Goal: Information Seeking & Learning: Learn about a topic

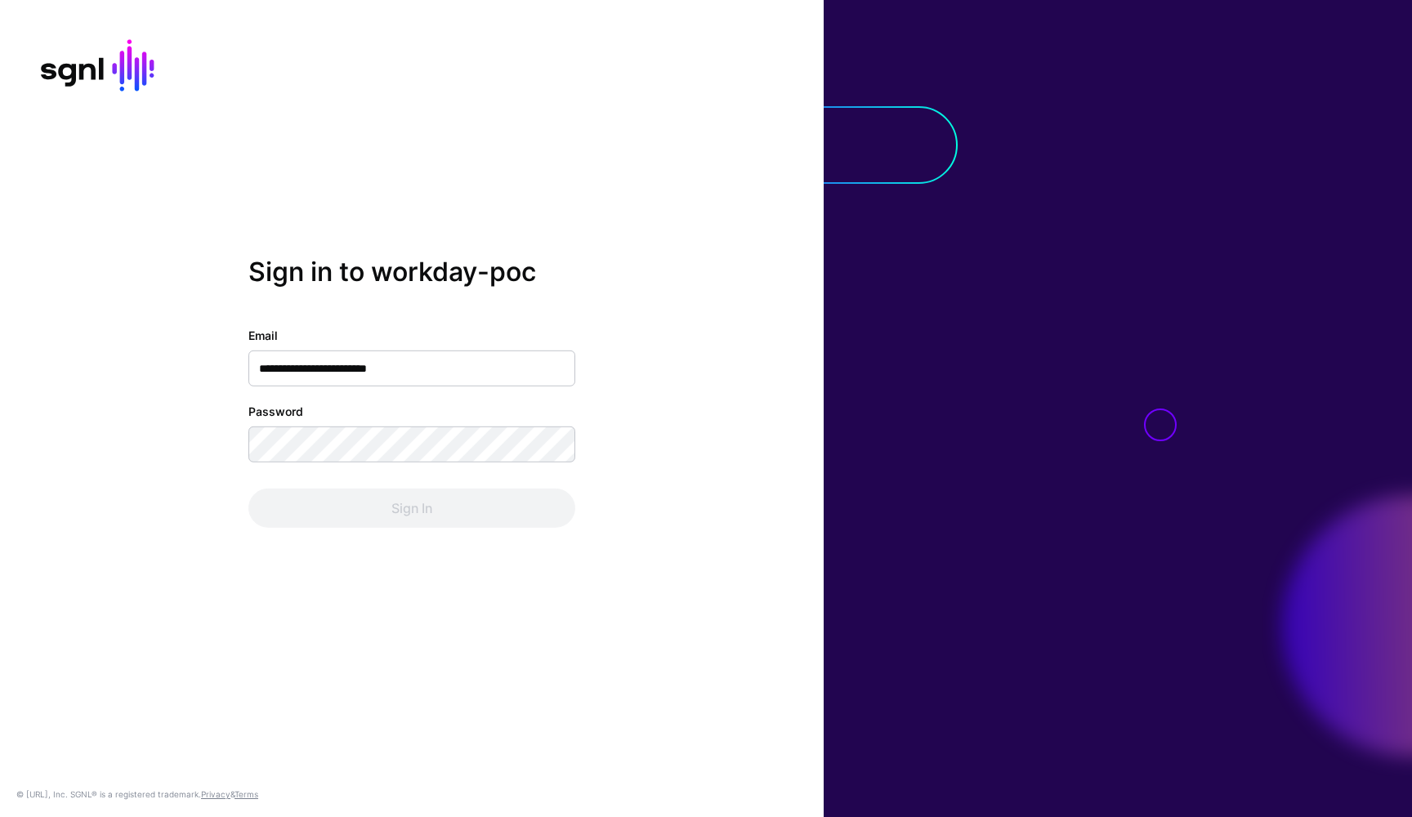
type input "**********"
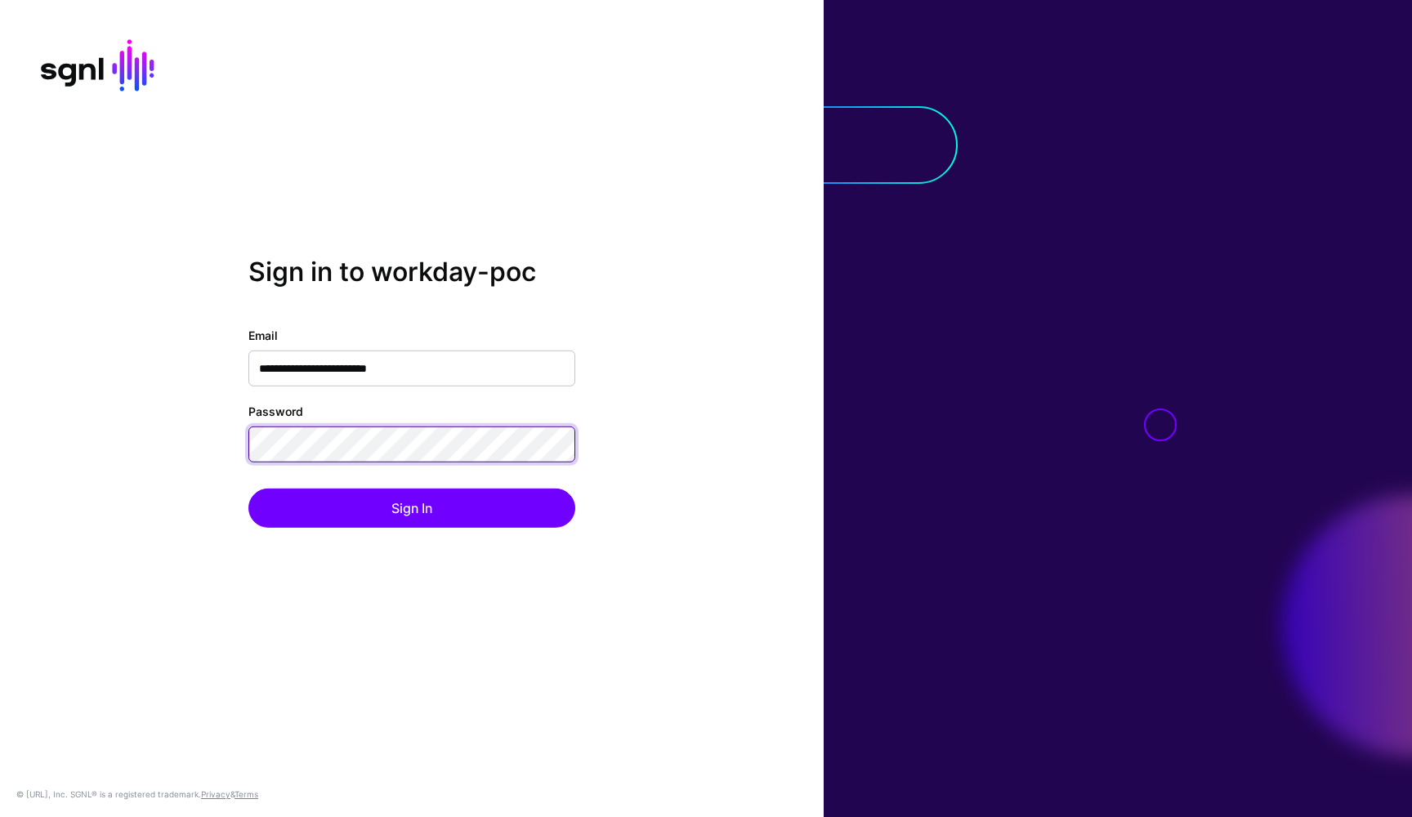
click at [412, 508] on button "Sign In" at bounding box center [411, 508] width 327 height 39
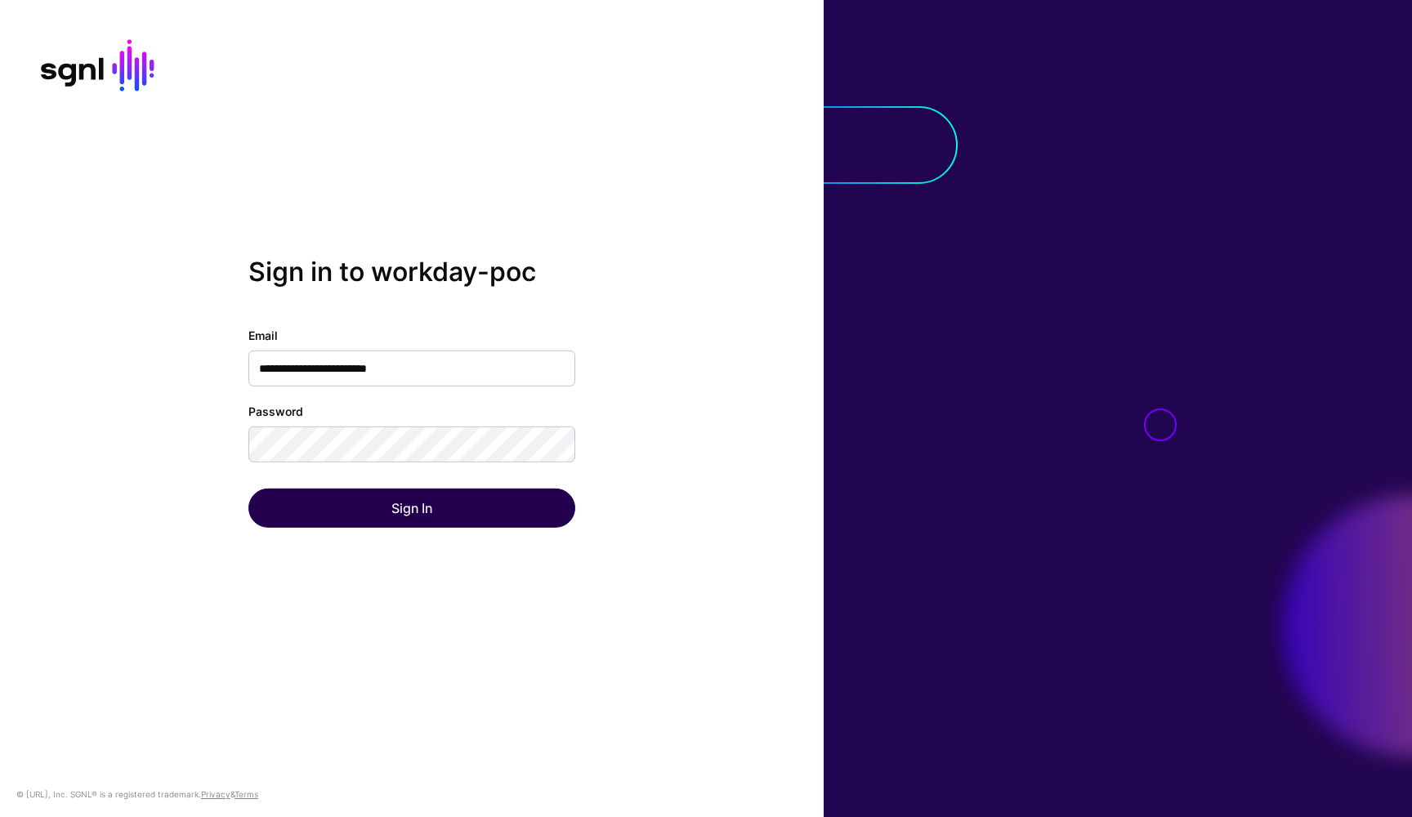
click at [399, 505] on button "Sign In" at bounding box center [411, 508] width 327 height 39
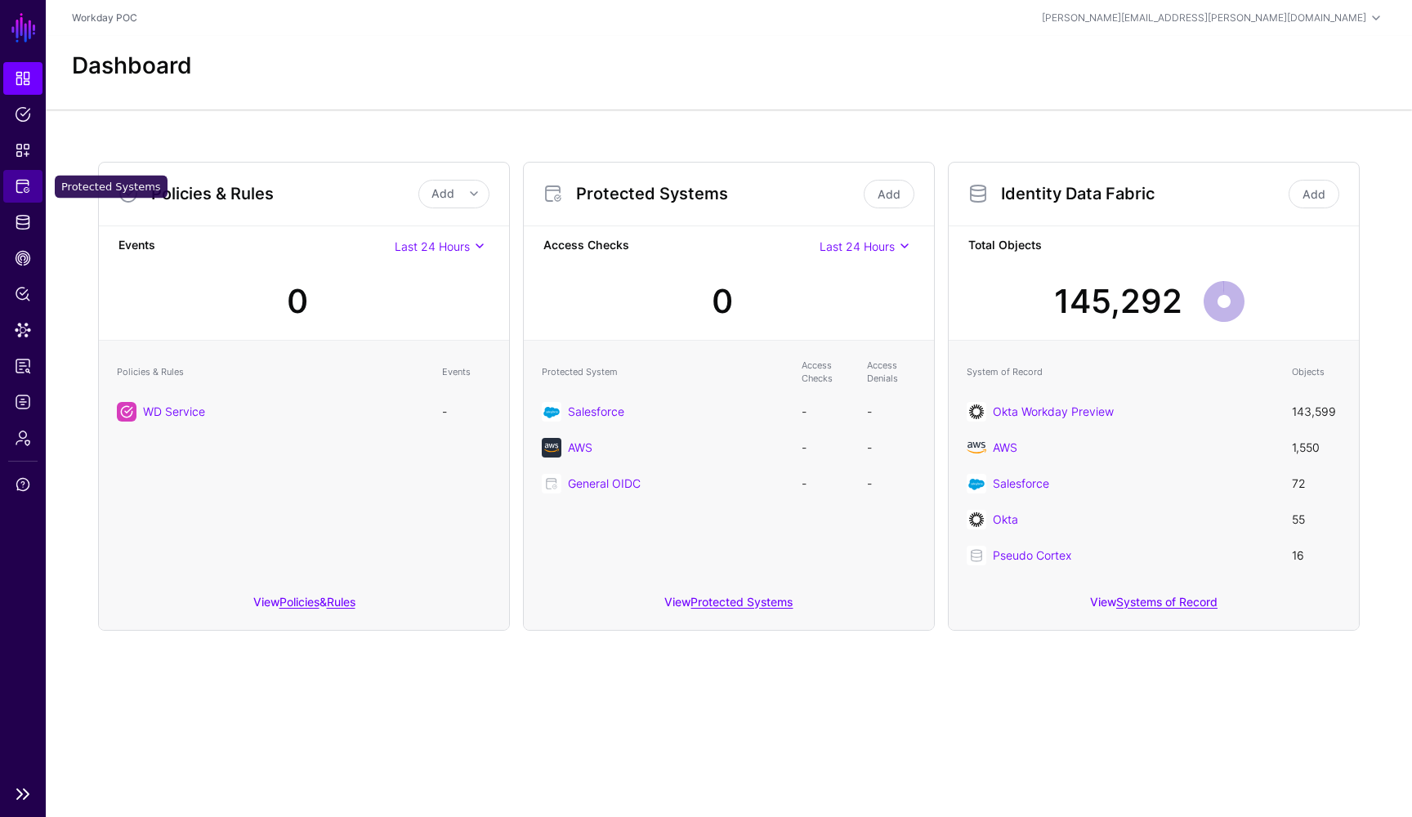
click at [22, 190] on span "Protected Systems" at bounding box center [23, 186] width 16 height 16
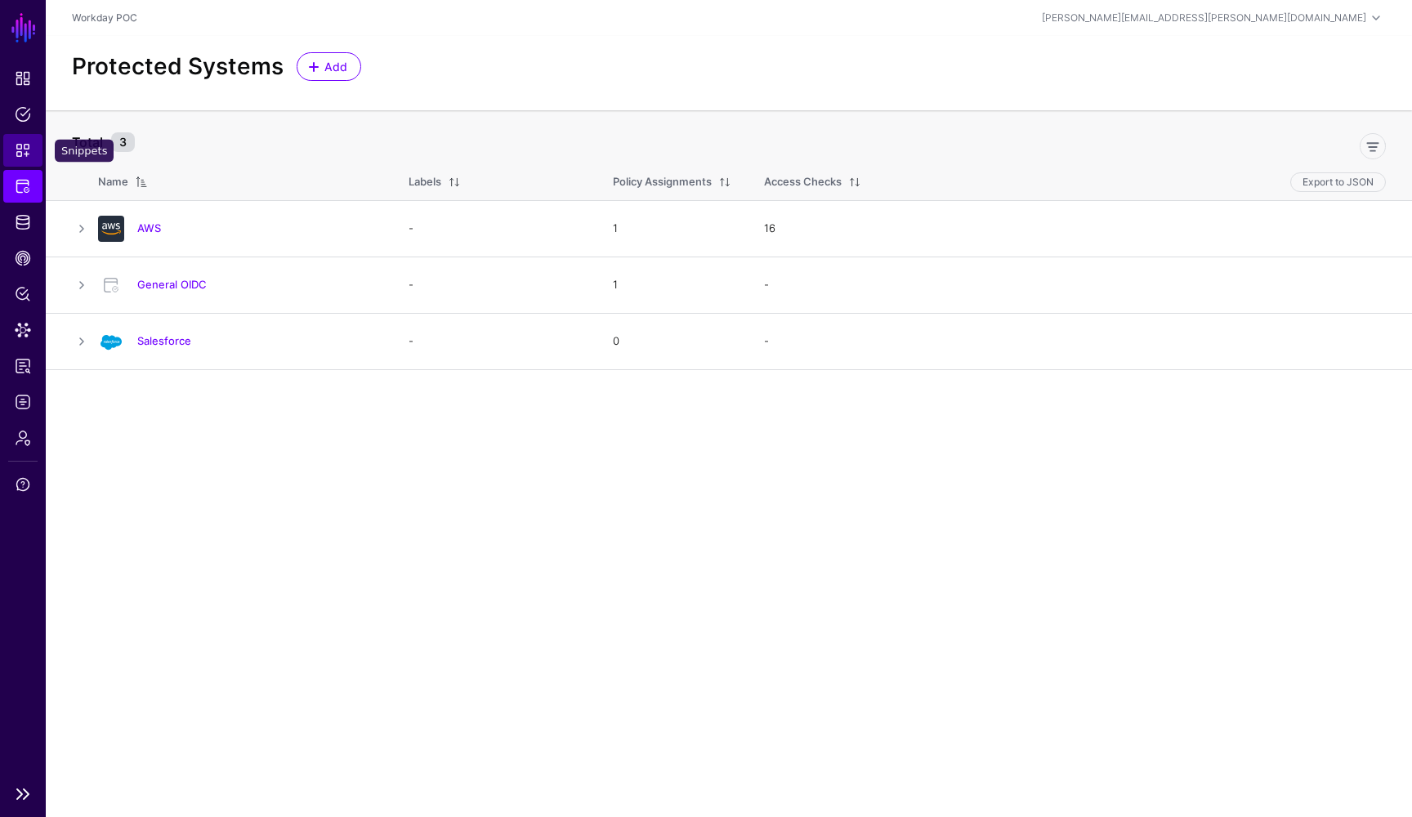
click at [26, 161] on link "Snippets" at bounding box center [22, 150] width 39 height 33
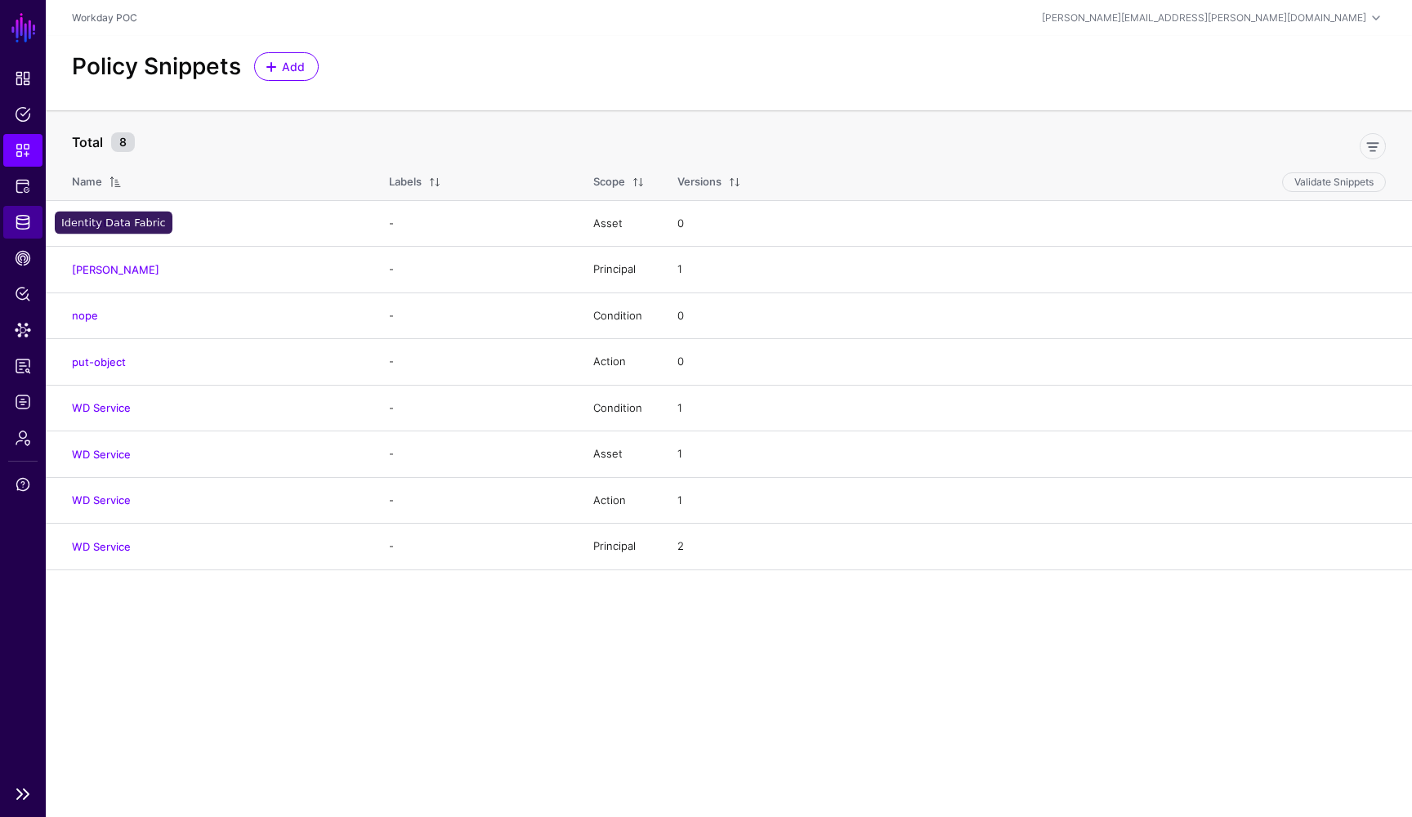
click at [21, 214] on span "Identity Data Fabric" at bounding box center [23, 222] width 16 height 16
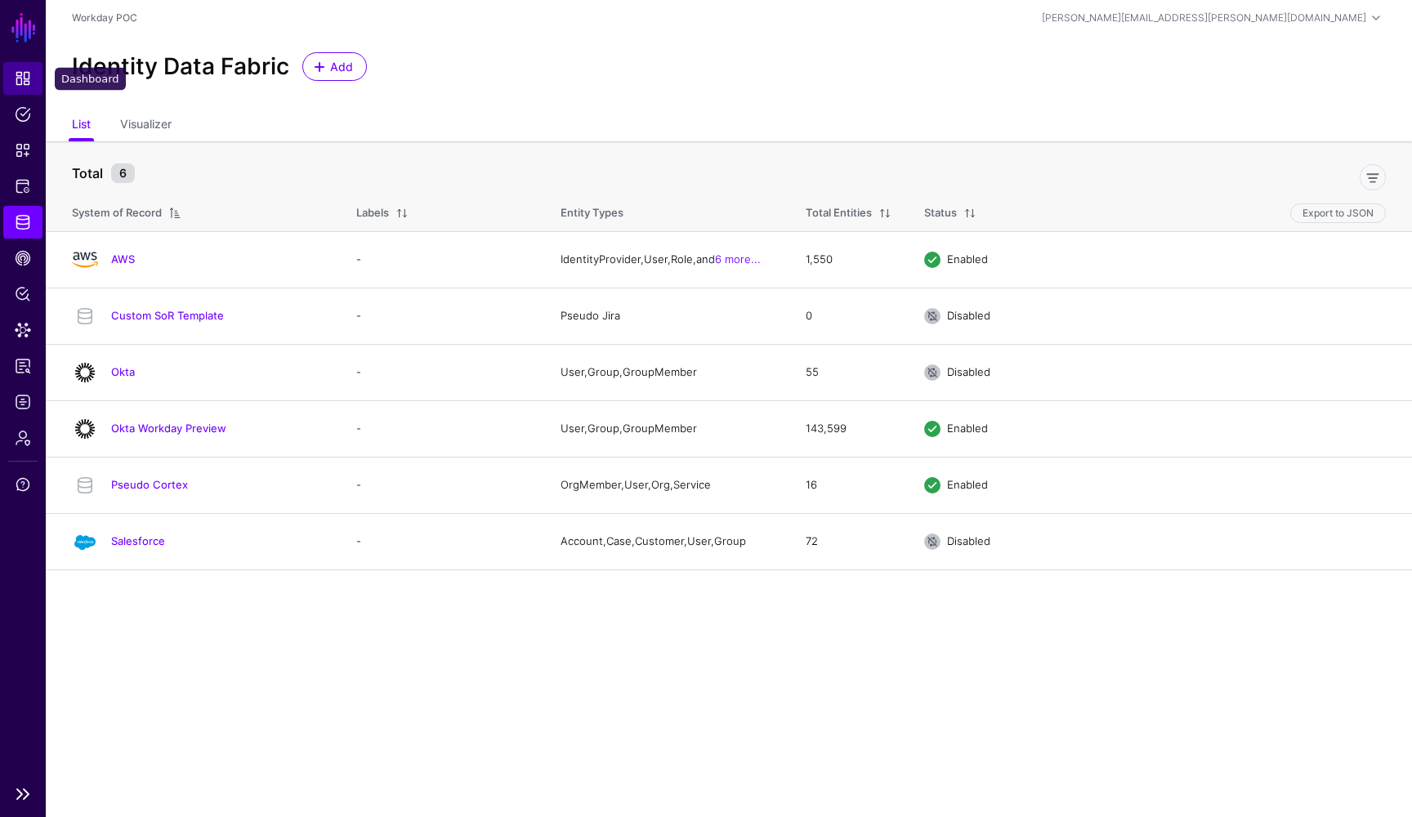
click at [23, 85] on span "Dashboard" at bounding box center [23, 78] width 16 height 16
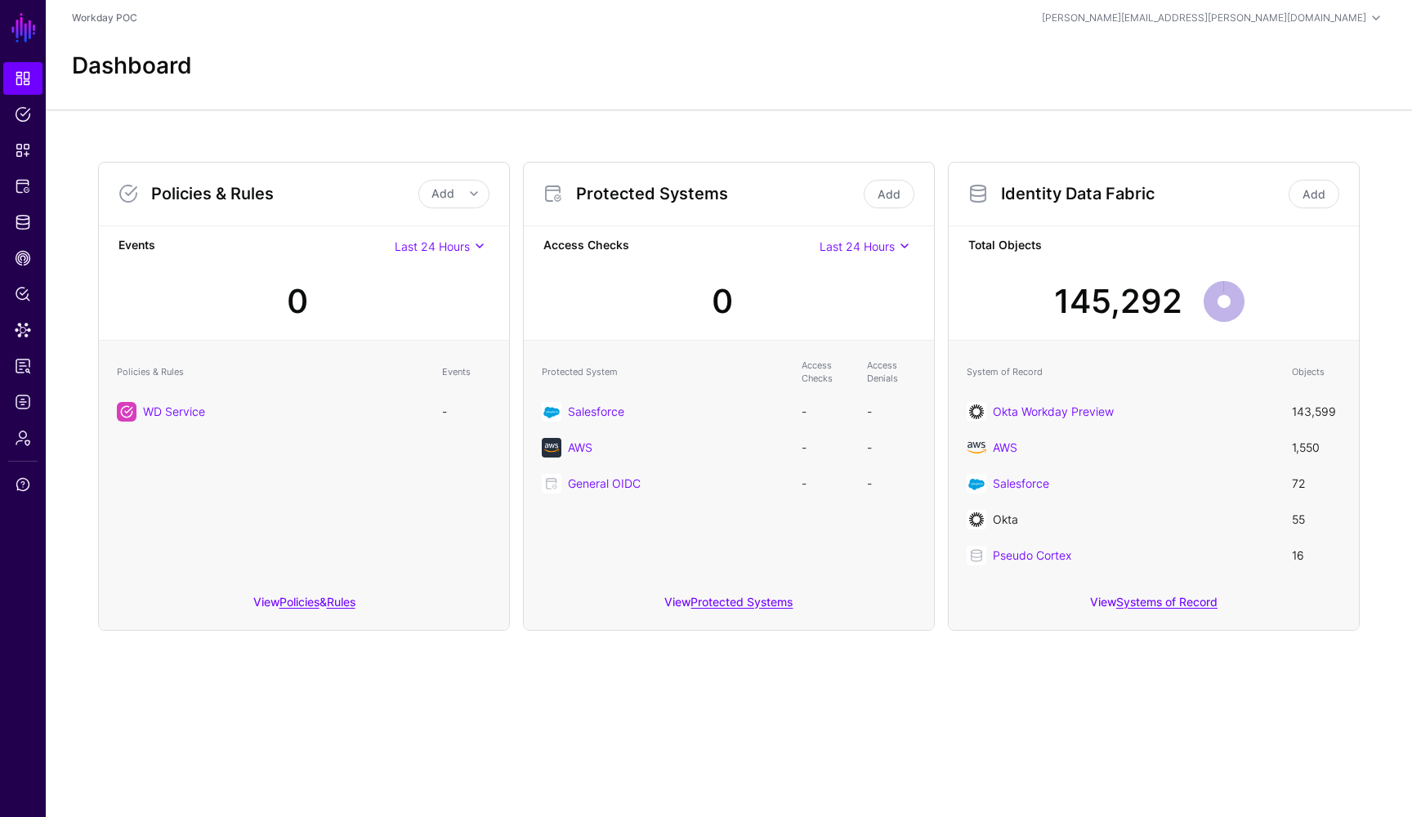
click at [1009, 517] on link "Okta" at bounding box center [1005, 519] width 25 height 14
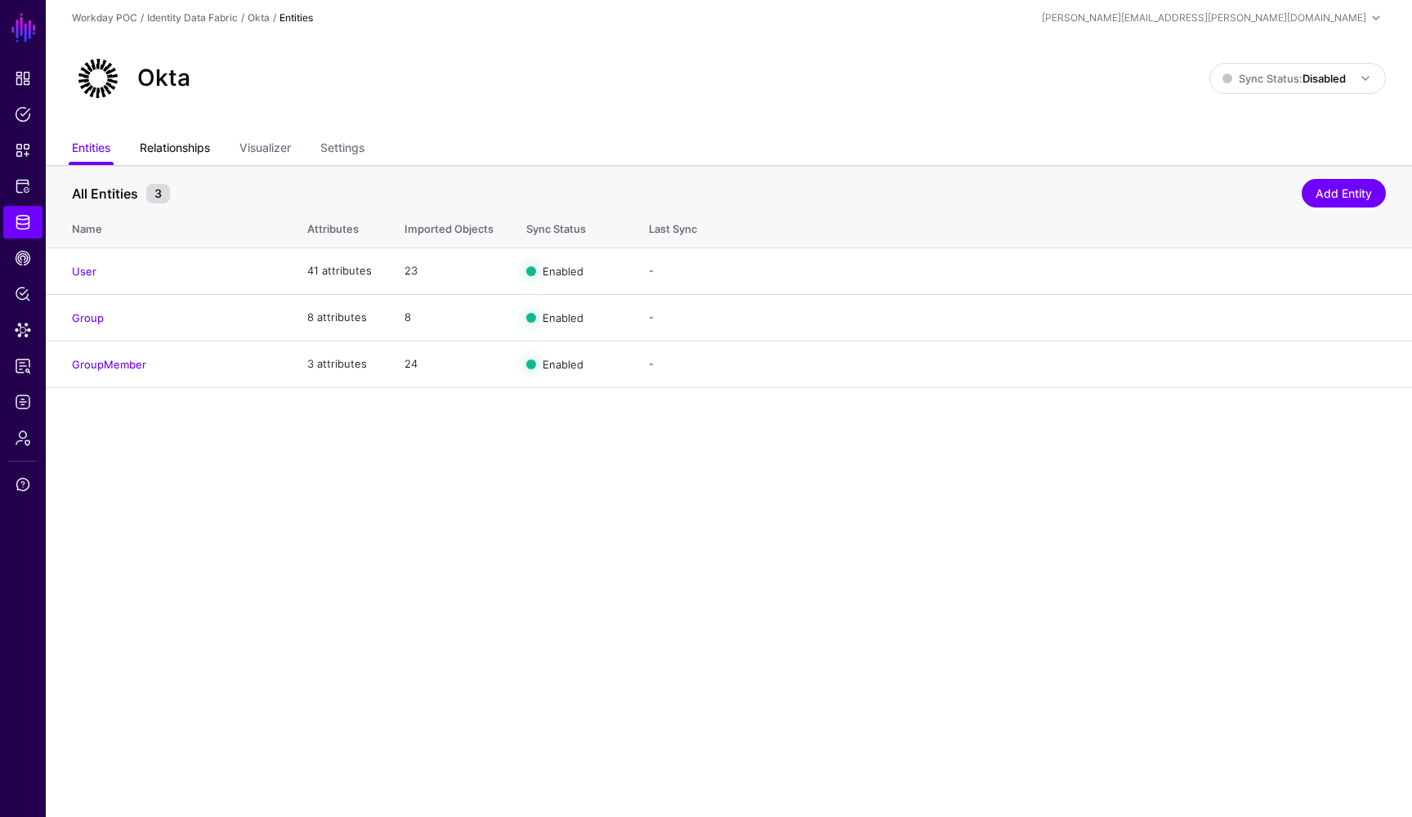
click at [202, 147] on link "Relationships" at bounding box center [175, 149] width 70 height 31
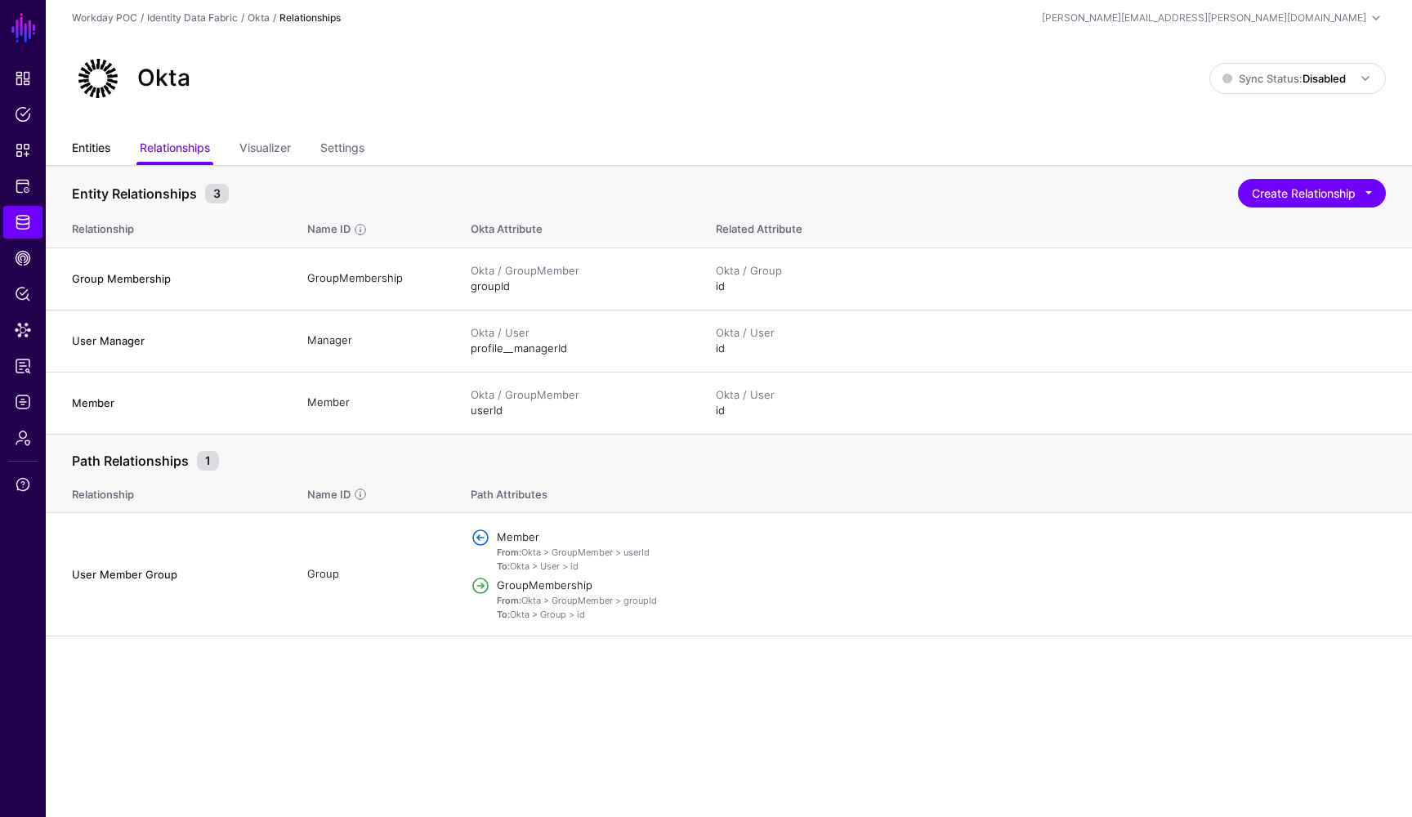
click at [91, 150] on link "Entities" at bounding box center [91, 149] width 38 height 31
click at [99, 150] on link "Entities" at bounding box center [91, 149] width 38 height 31
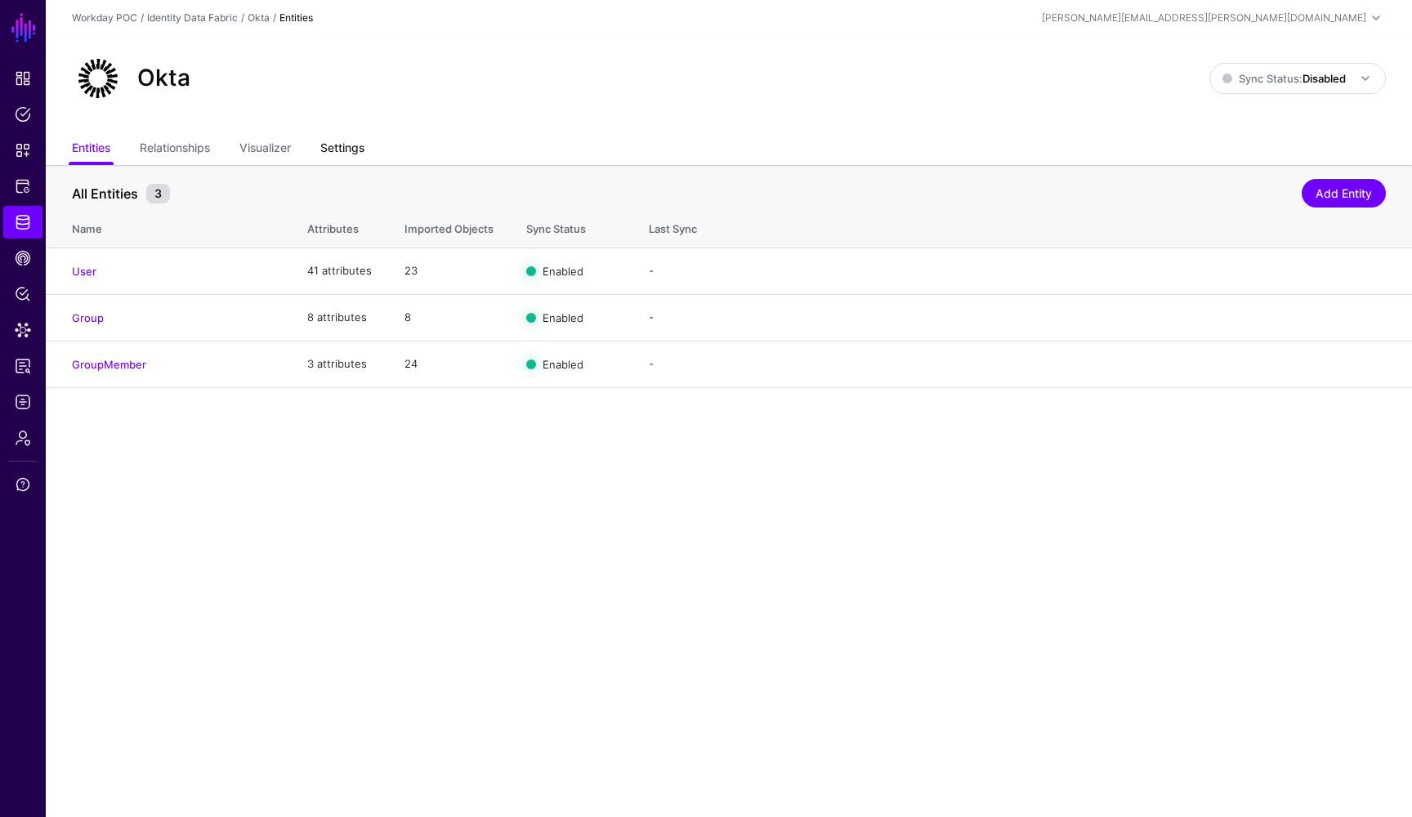
click at [349, 148] on link "Settings" at bounding box center [342, 149] width 44 height 31
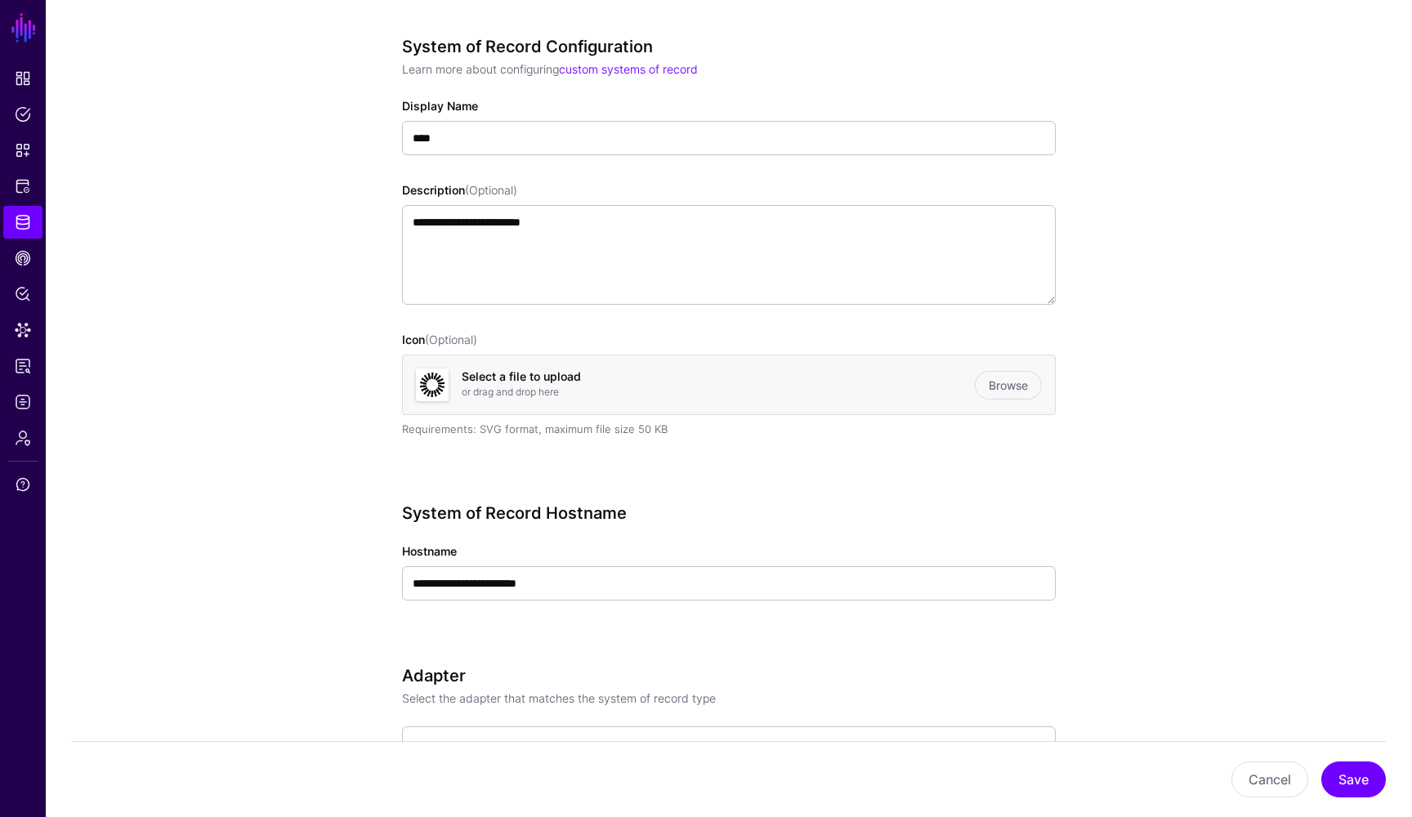
scroll to position [181, 0]
click at [1011, 388] on link "Browse" at bounding box center [1008, 384] width 67 height 29
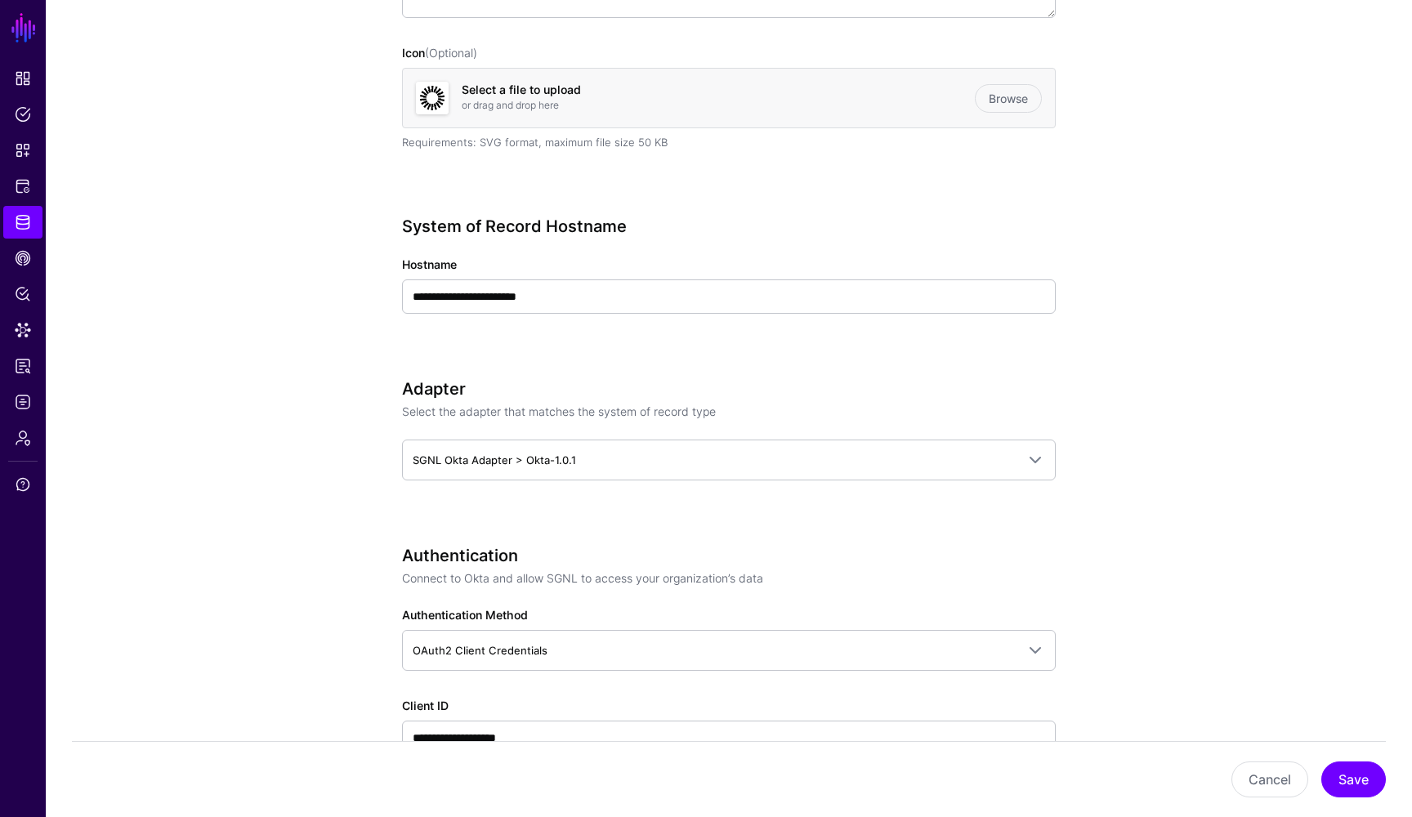
scroll to position [469, 0]
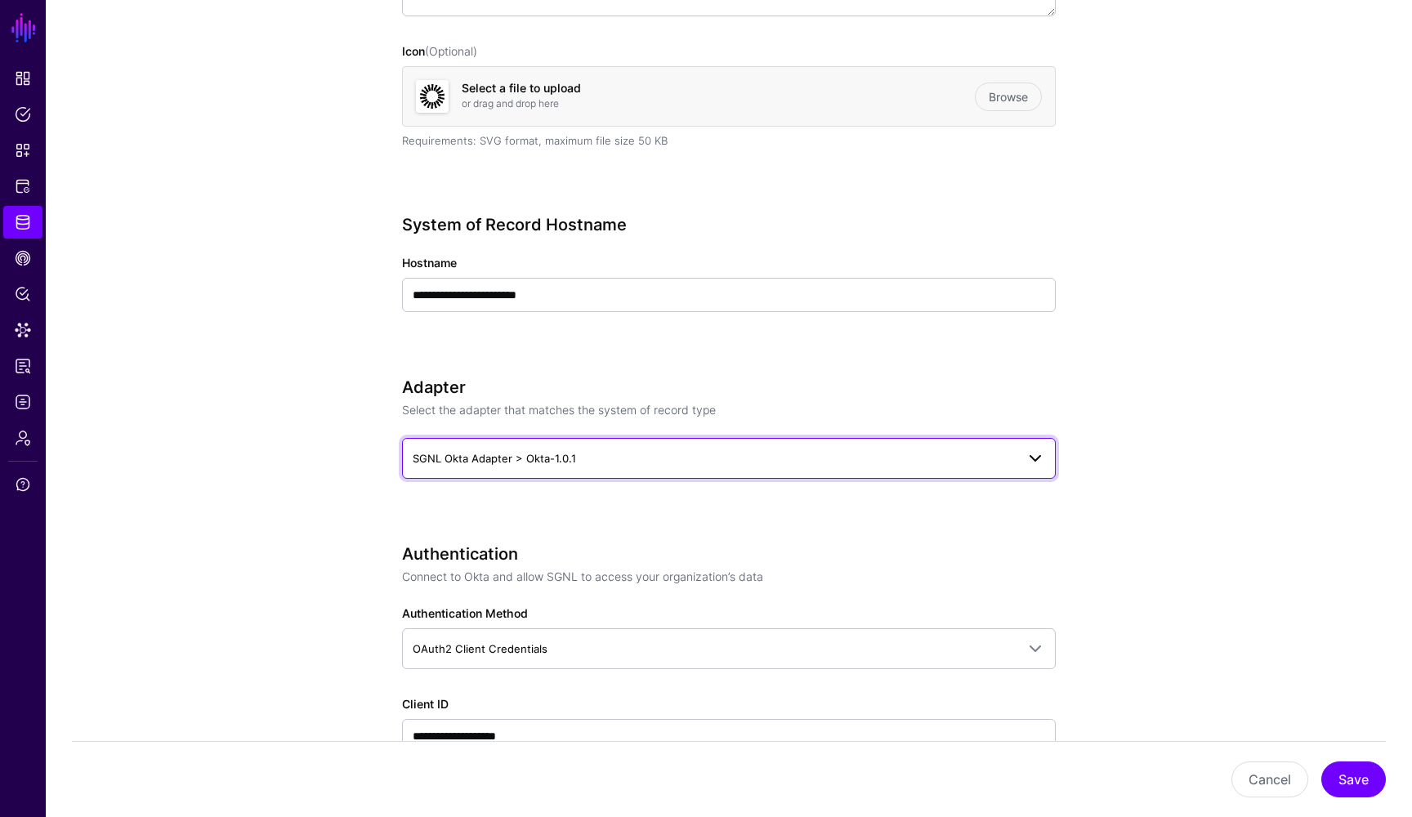
click at [1039, 457] on span at bounding box center [1036, 459] width 20 height 20
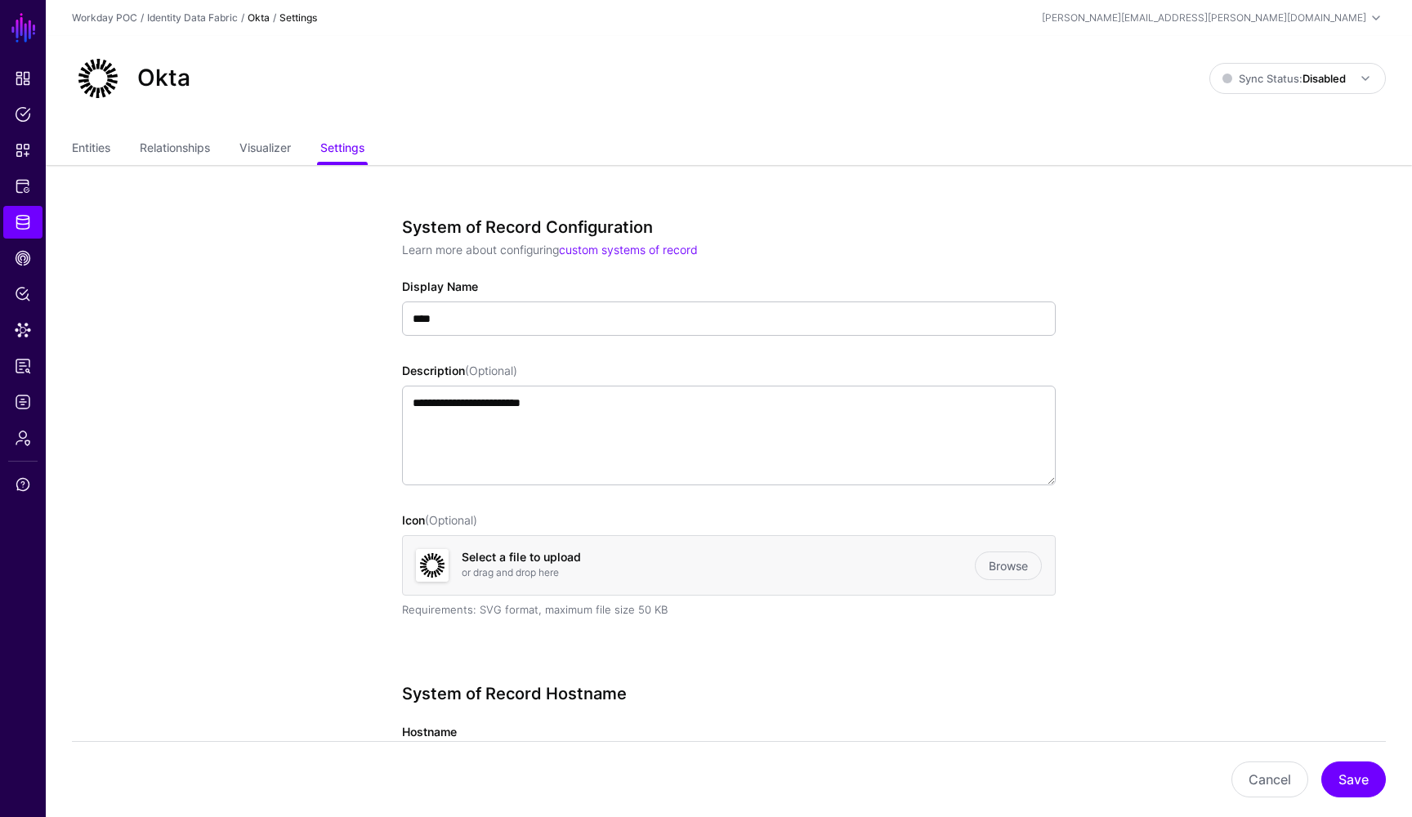
scroll to position [0, 0]
click at [93, 150] on link "Entities" at bounding box center [91, 149] width 38 height 31
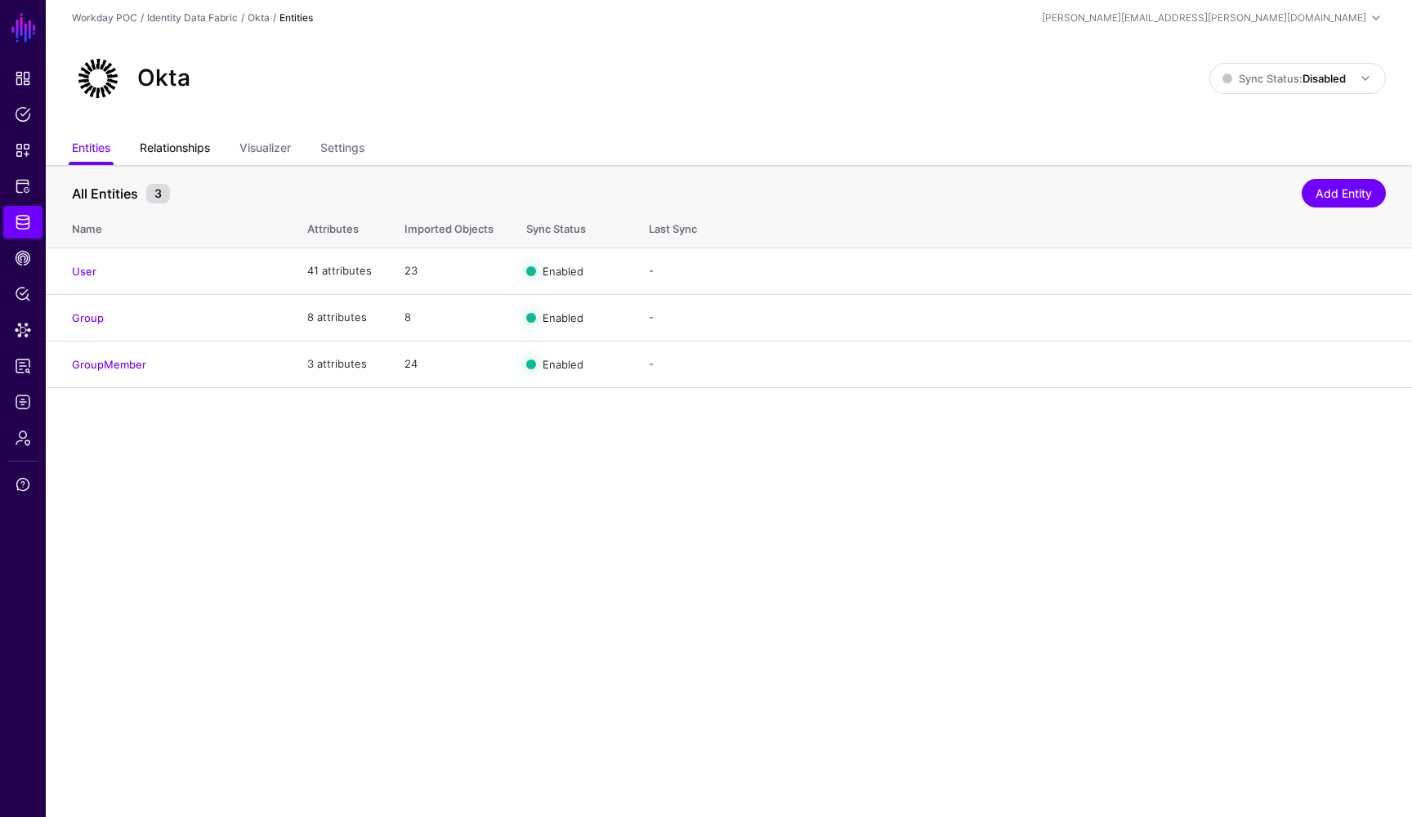
click at [174, 154] on link "Relationships" at bounding box center [175, 149] width 70 height 31
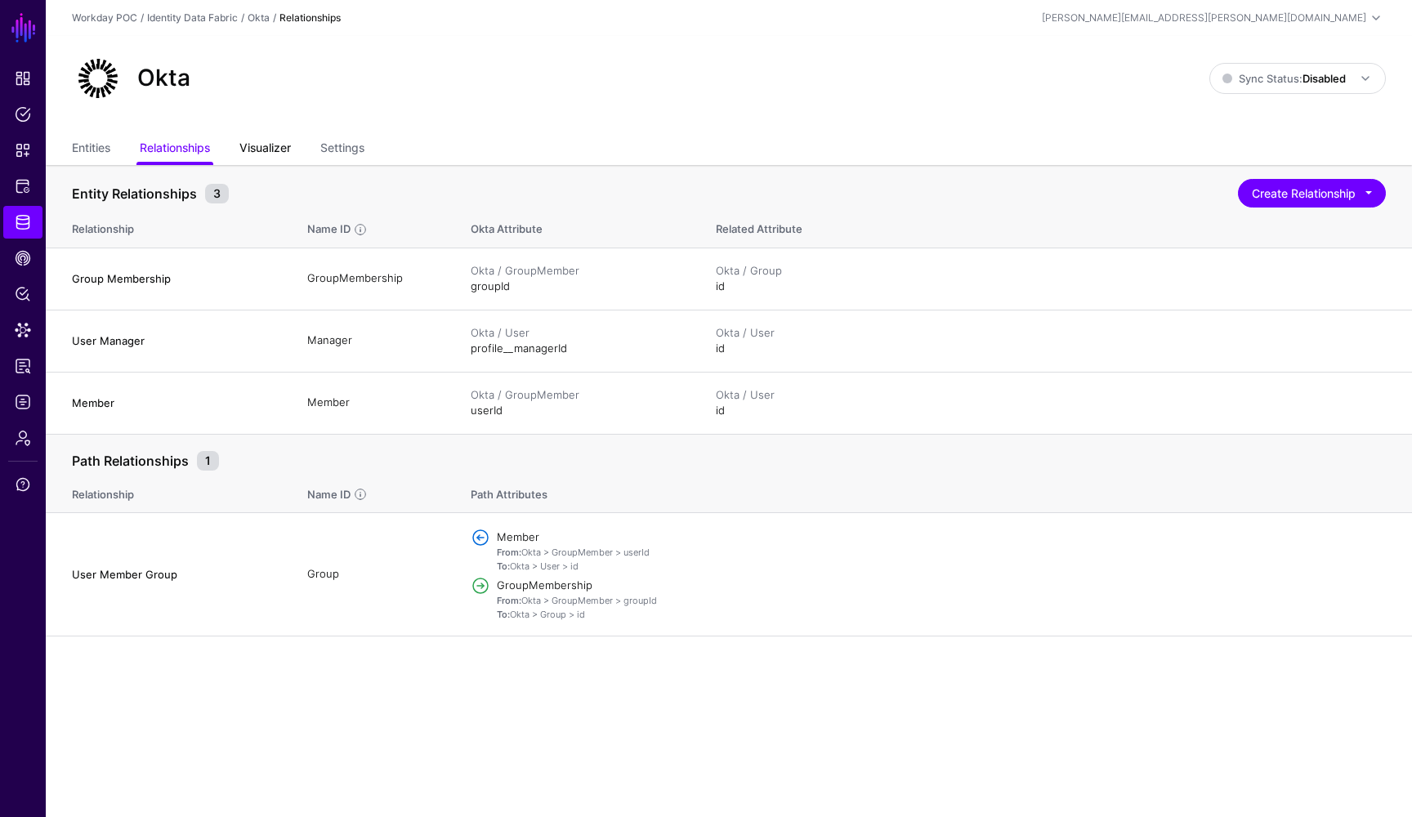
click at [280, 154] on link "Visualizer" at bounding box center [264, 149] width 51 height 31
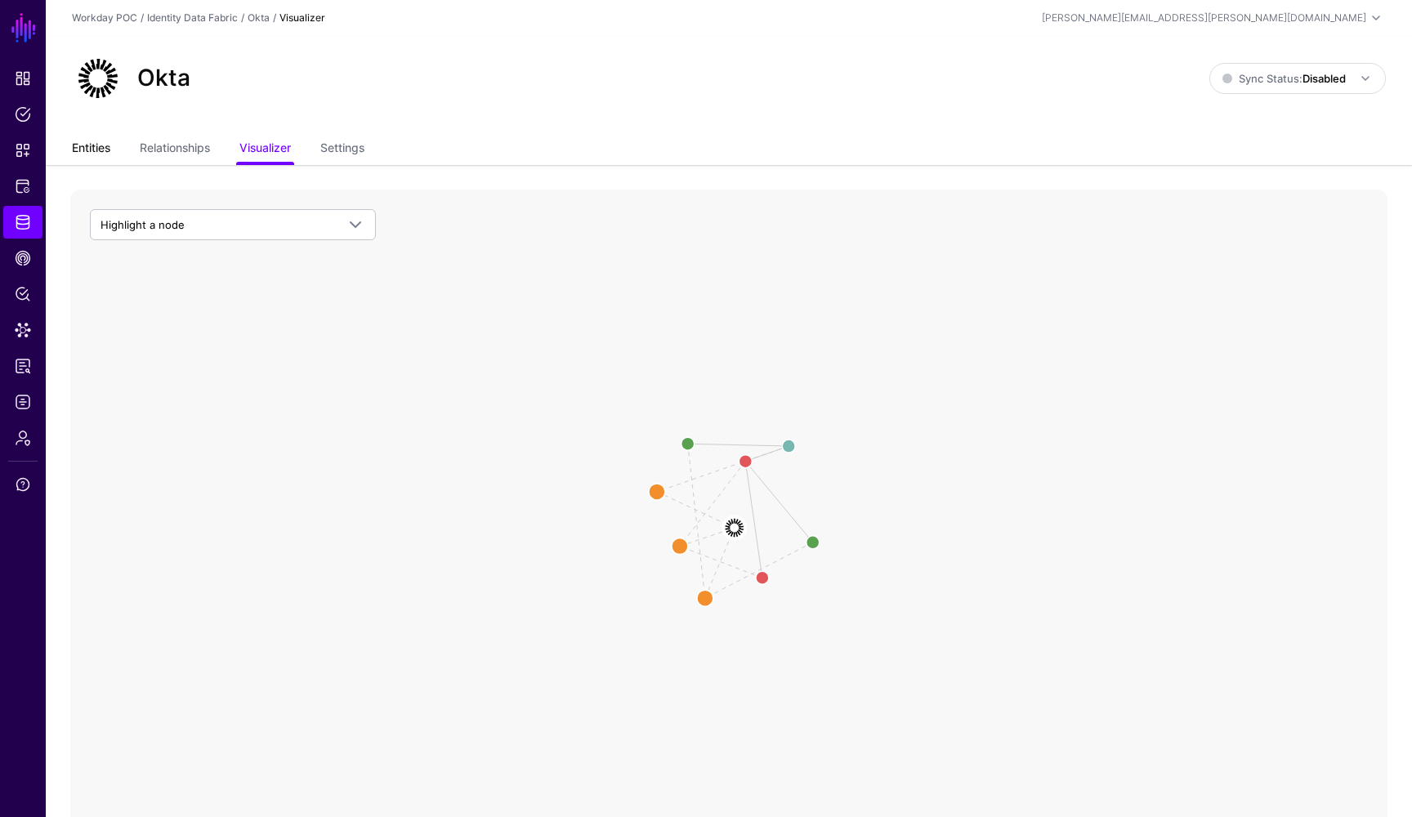
click at [101, 150] on link "Entities" at bounding box center [91, 149] width 38 height 31
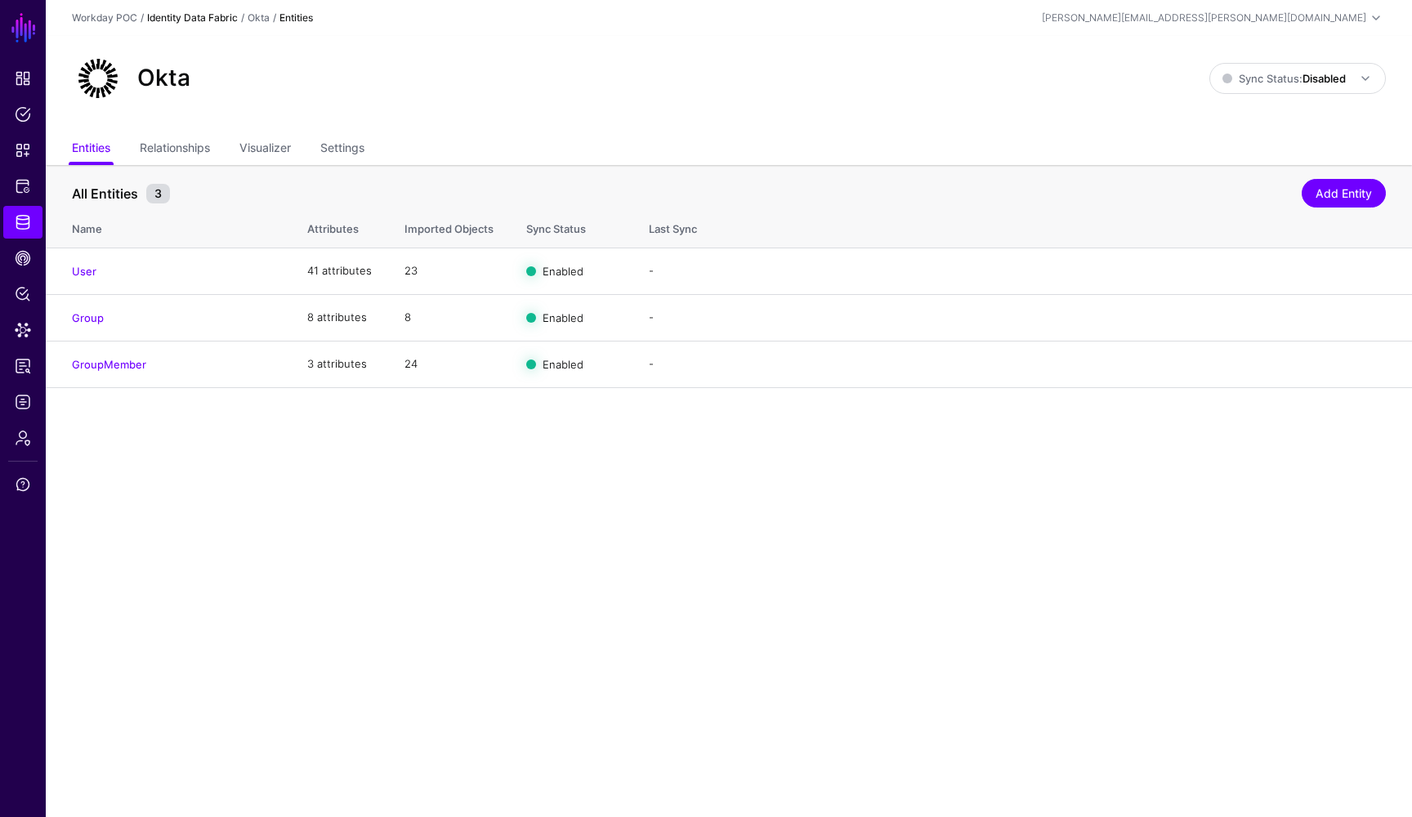
click at [217, 23] on link "Identity Data Fabric" at bounding box center [192, 17] width 91 height 12
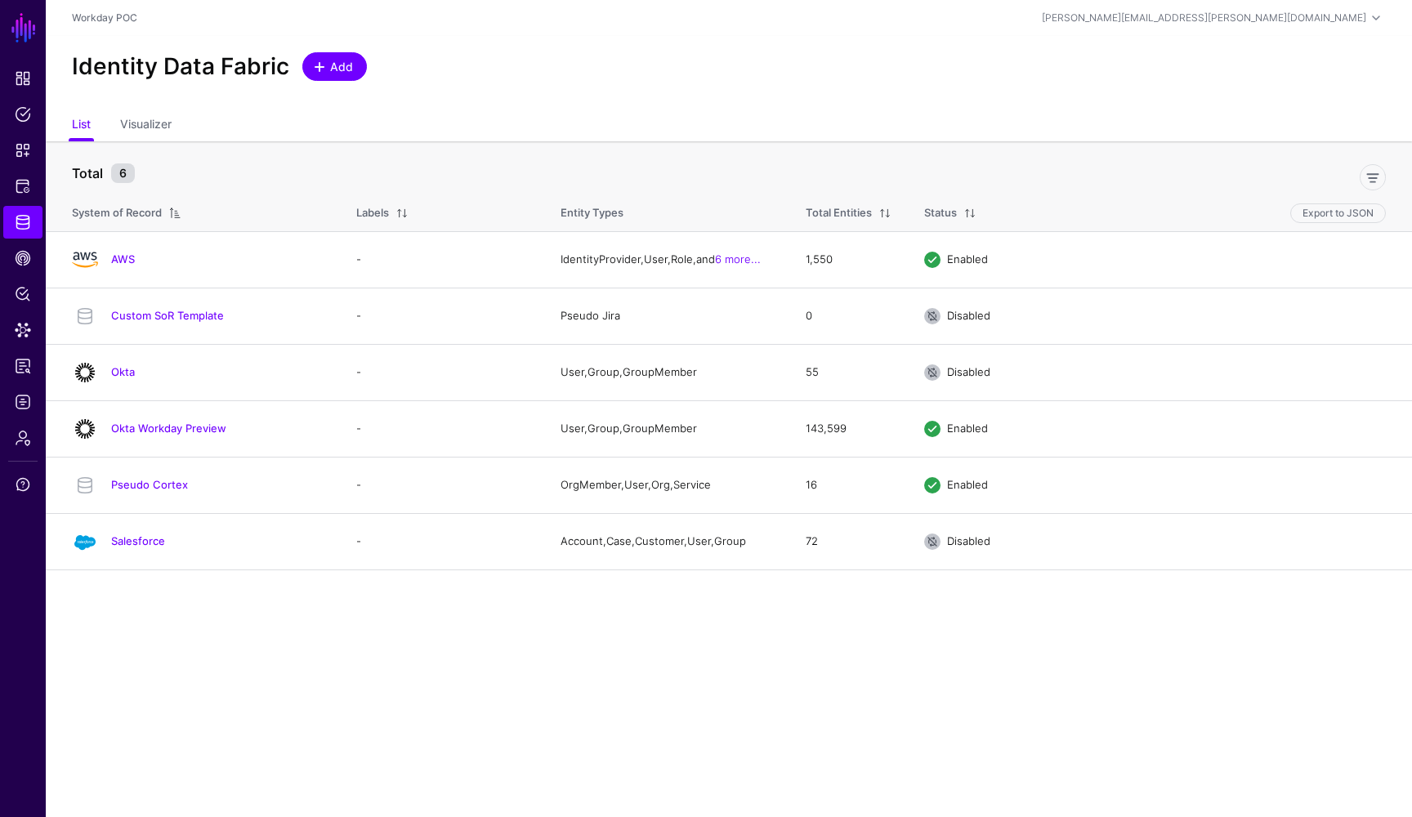
click at [351, 73] on span "Add" at bounding box center [342, 66] width 27 height 17
click at [352, 74] on span "Add" at bounding box center [342, 66] width 27 height 17
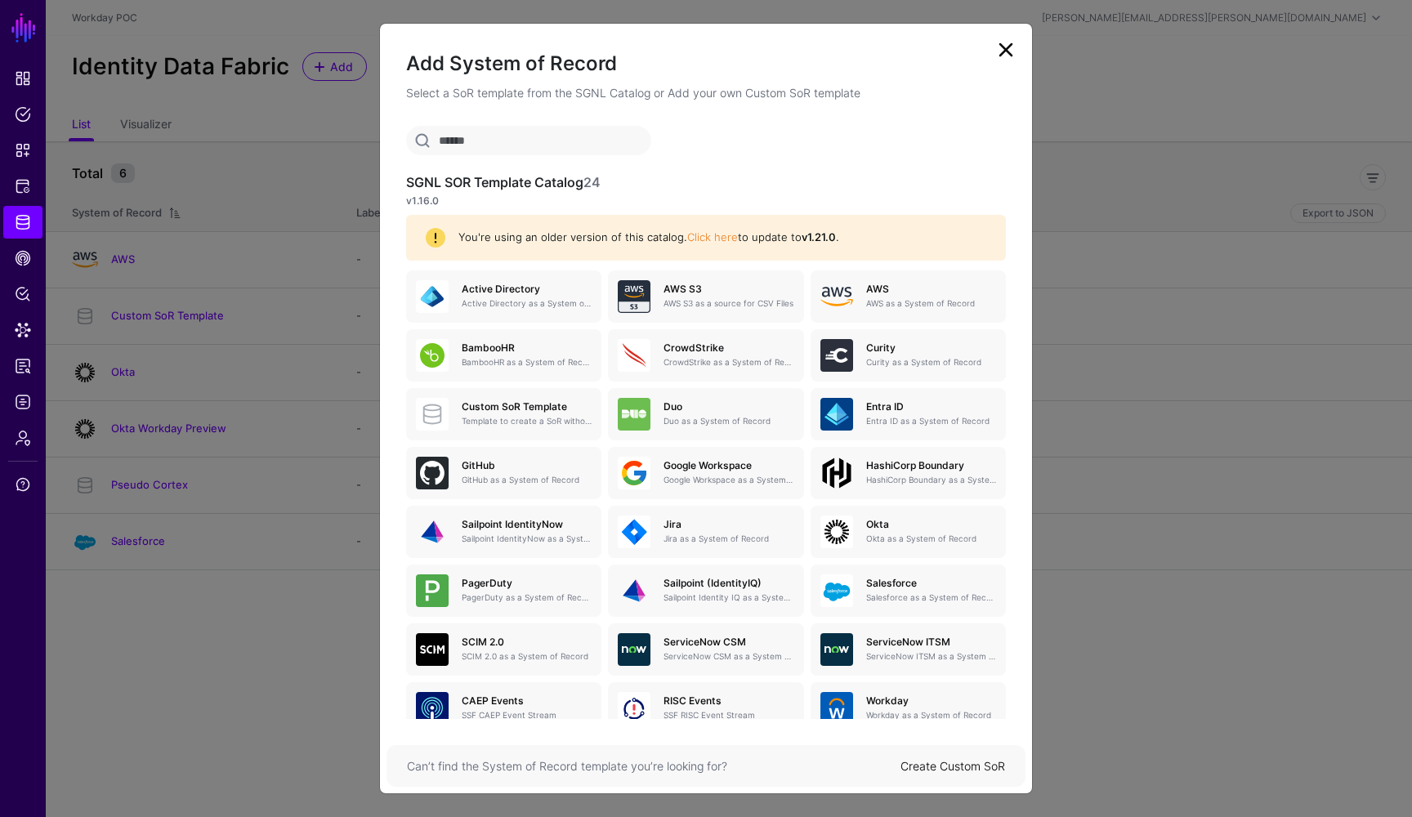
click at [1011, 49] on link at bounding box center [1006, 50] width 26 height 26
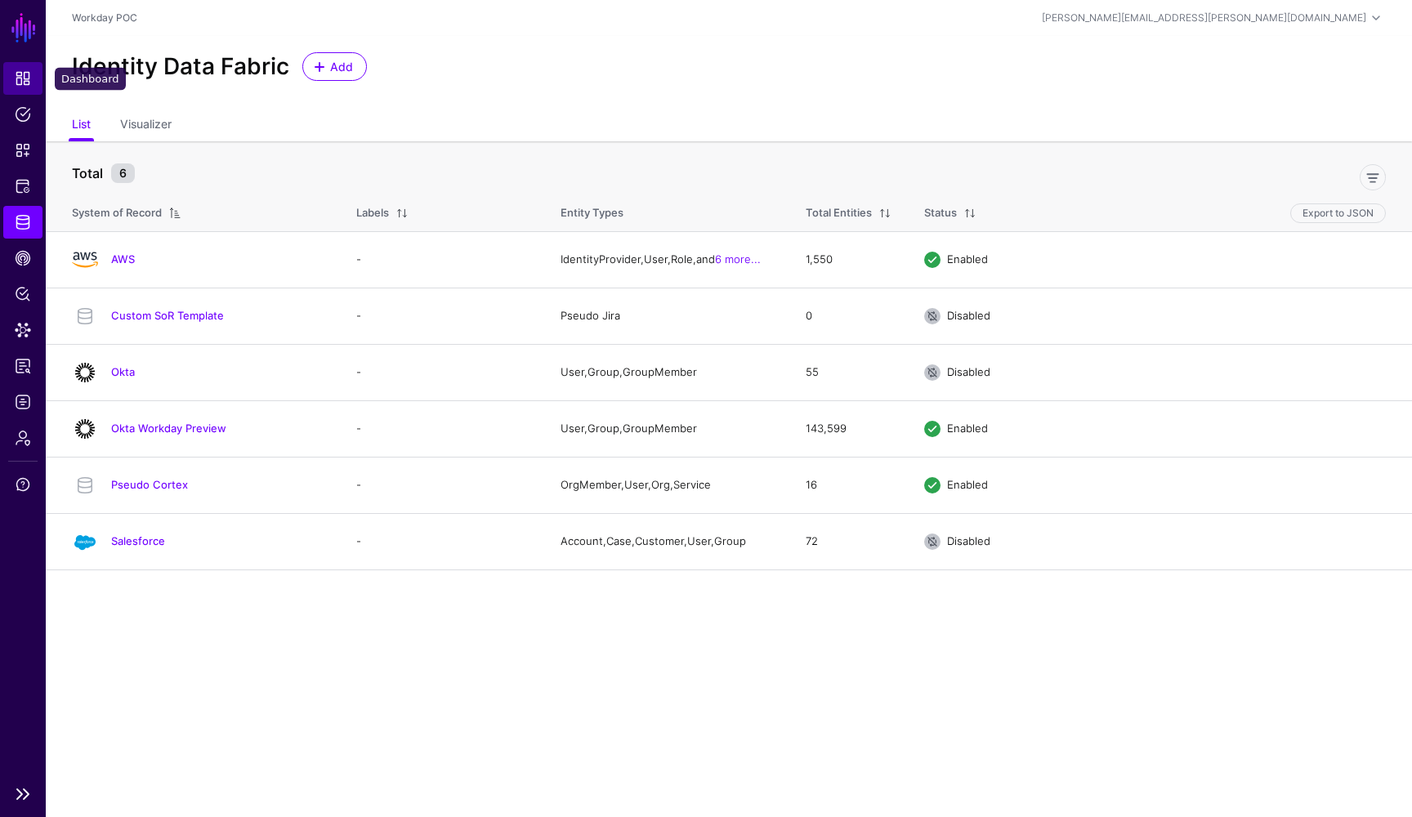
click at [21, 90] on link "Dashboard" at bounding box center [22, 78] width 39 height 33
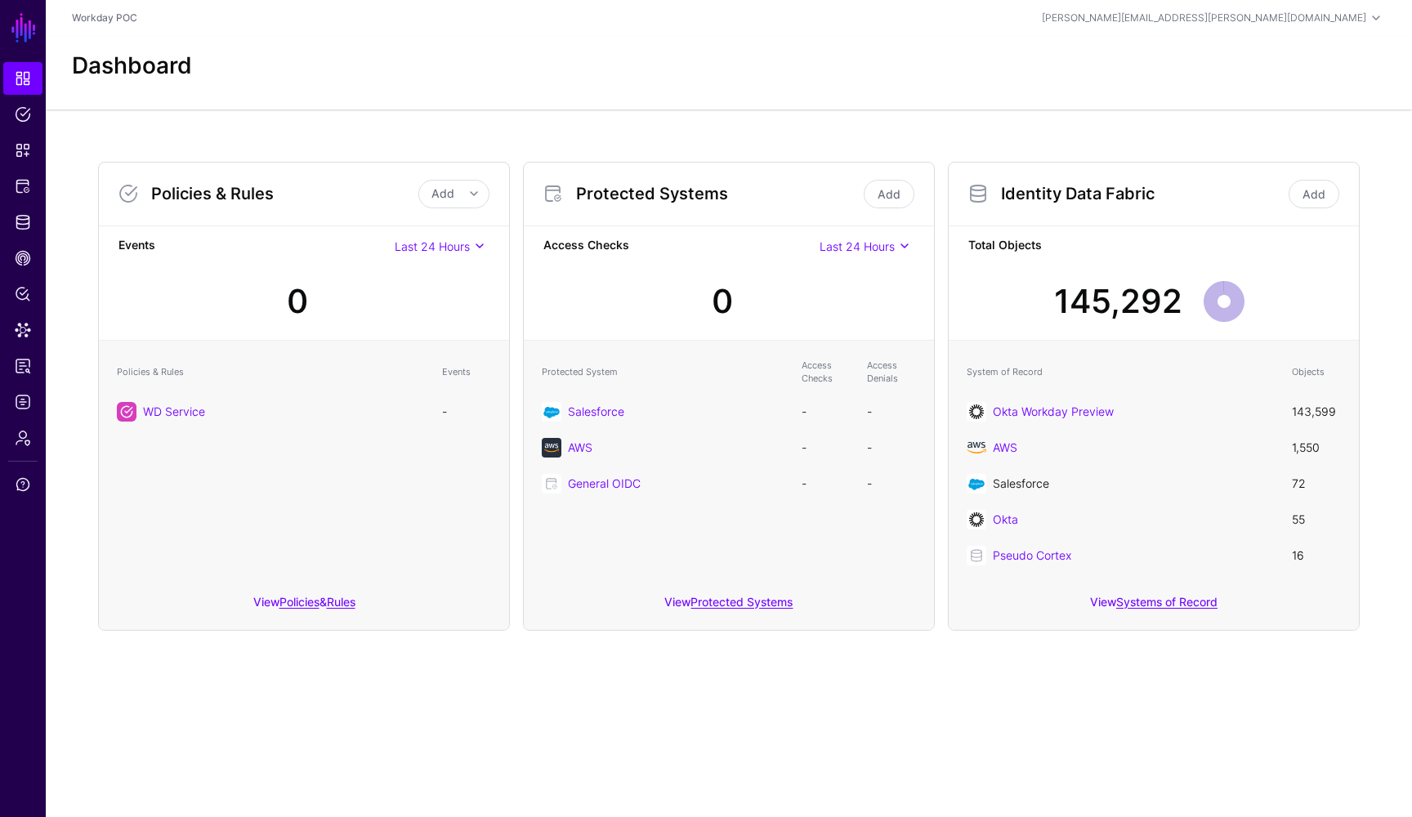
click at [1018, 484] on link "Salesforce" at bounding box center [1021, 483] width 56 height 14
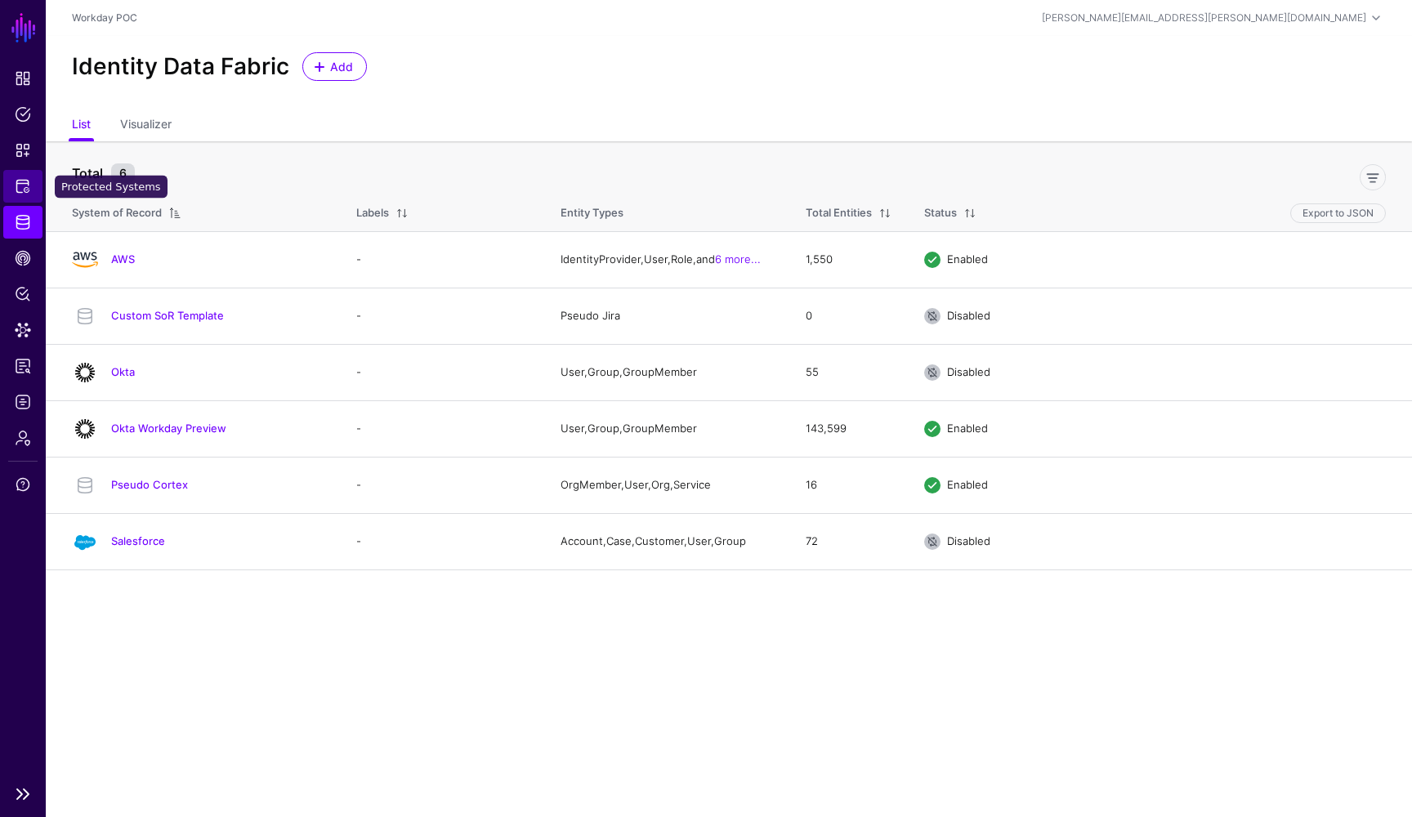
click at [22, 185] on span "Protected Systems" at bounding box center [23, 186] width 16 height 16
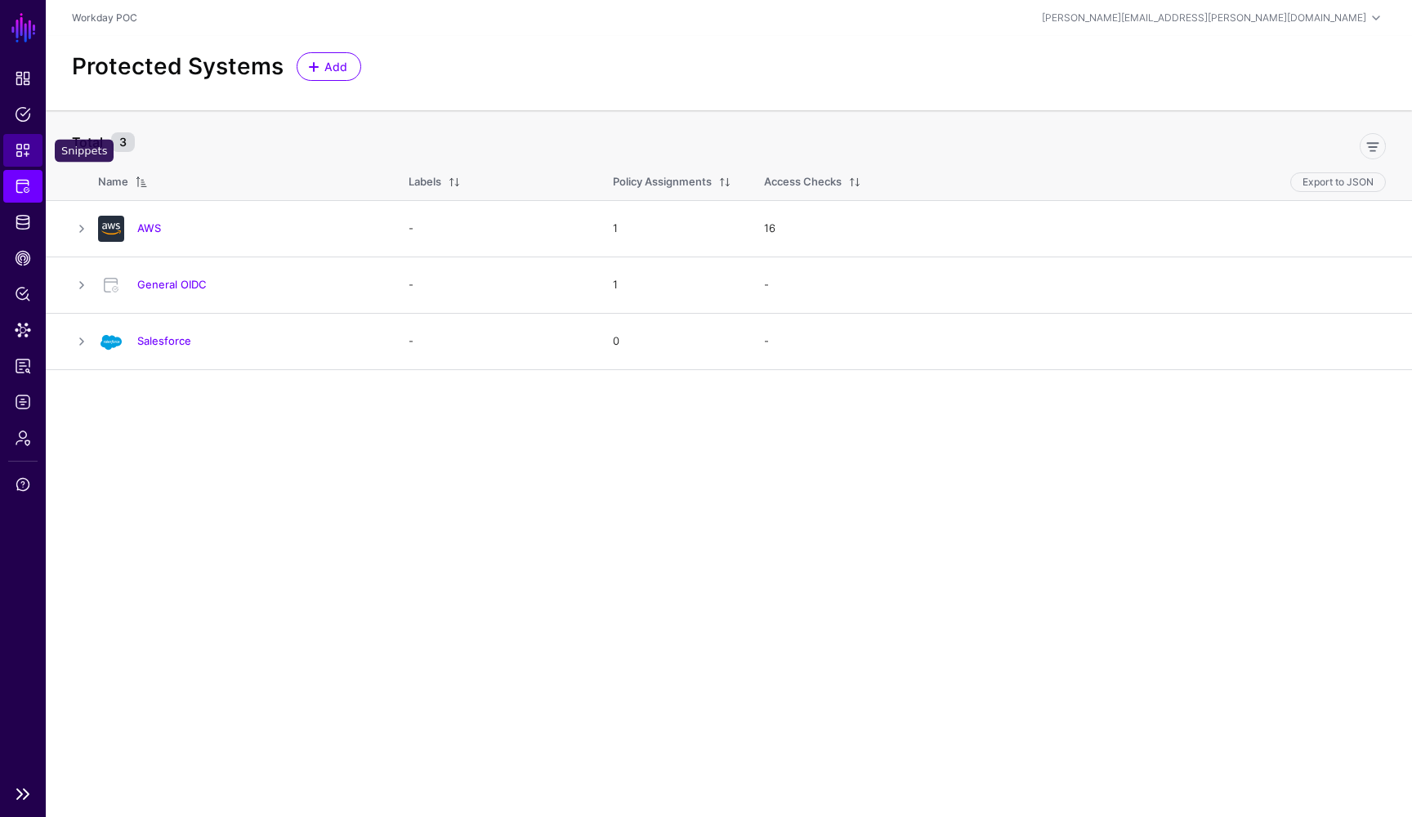
click at [22, 150] on span "Snippets" at bounding box center [23, 150] width 16 height 16
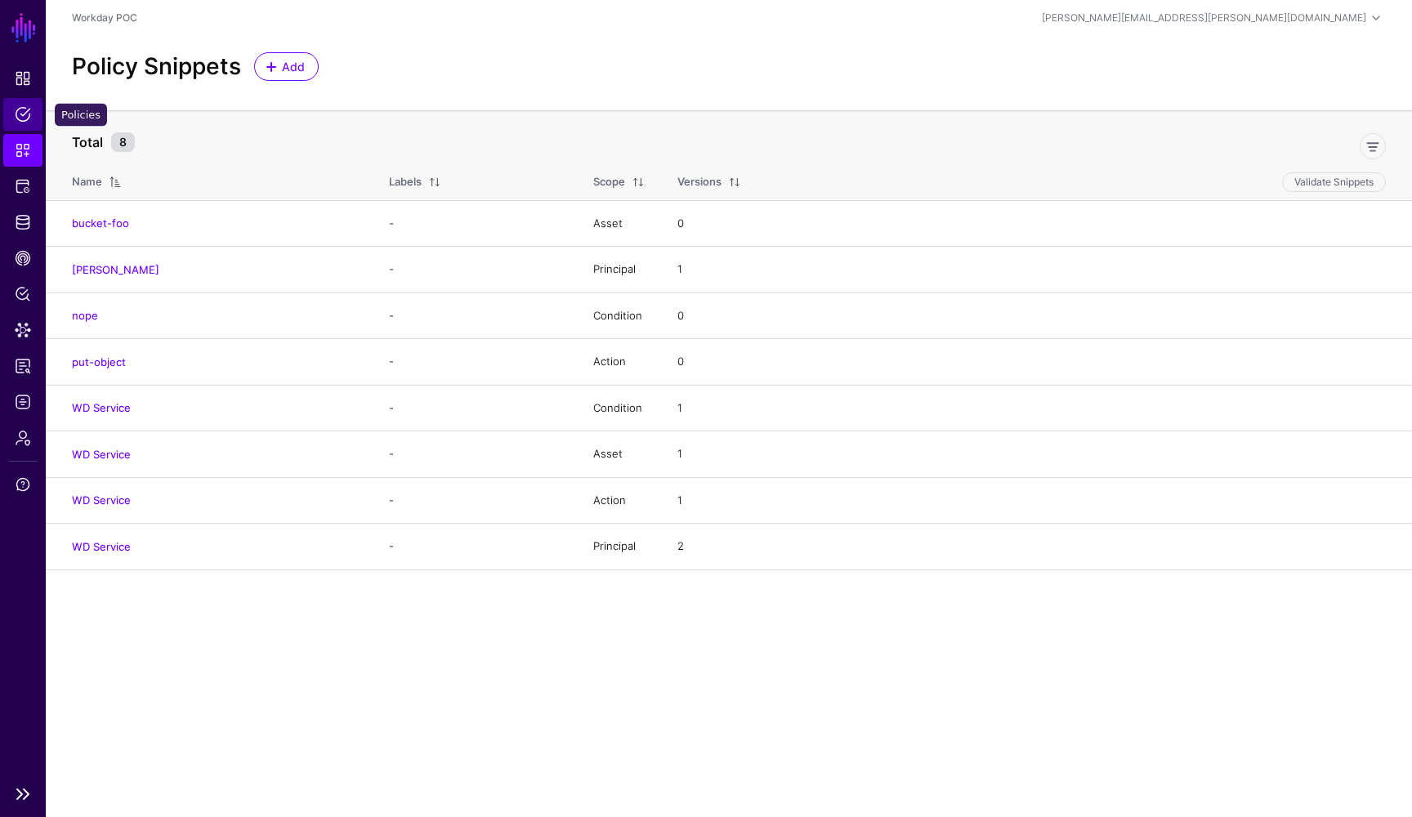
click at [23, 124] on link "Policies" at bounding box center [22, 114] width 39 height 33
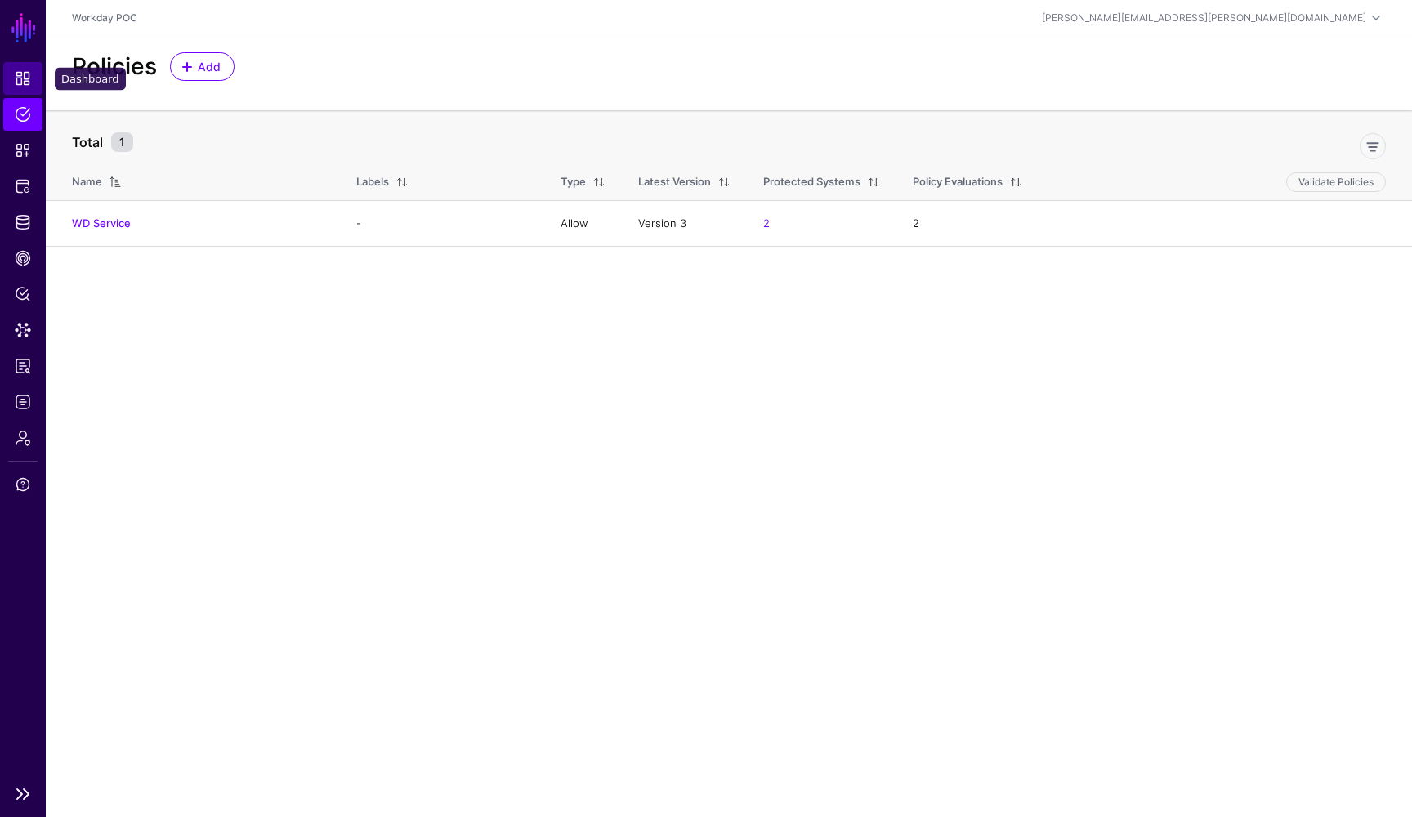
click at [26, 78] on span "Dashboard" at bounding box center [23, 78] width 16 height 16
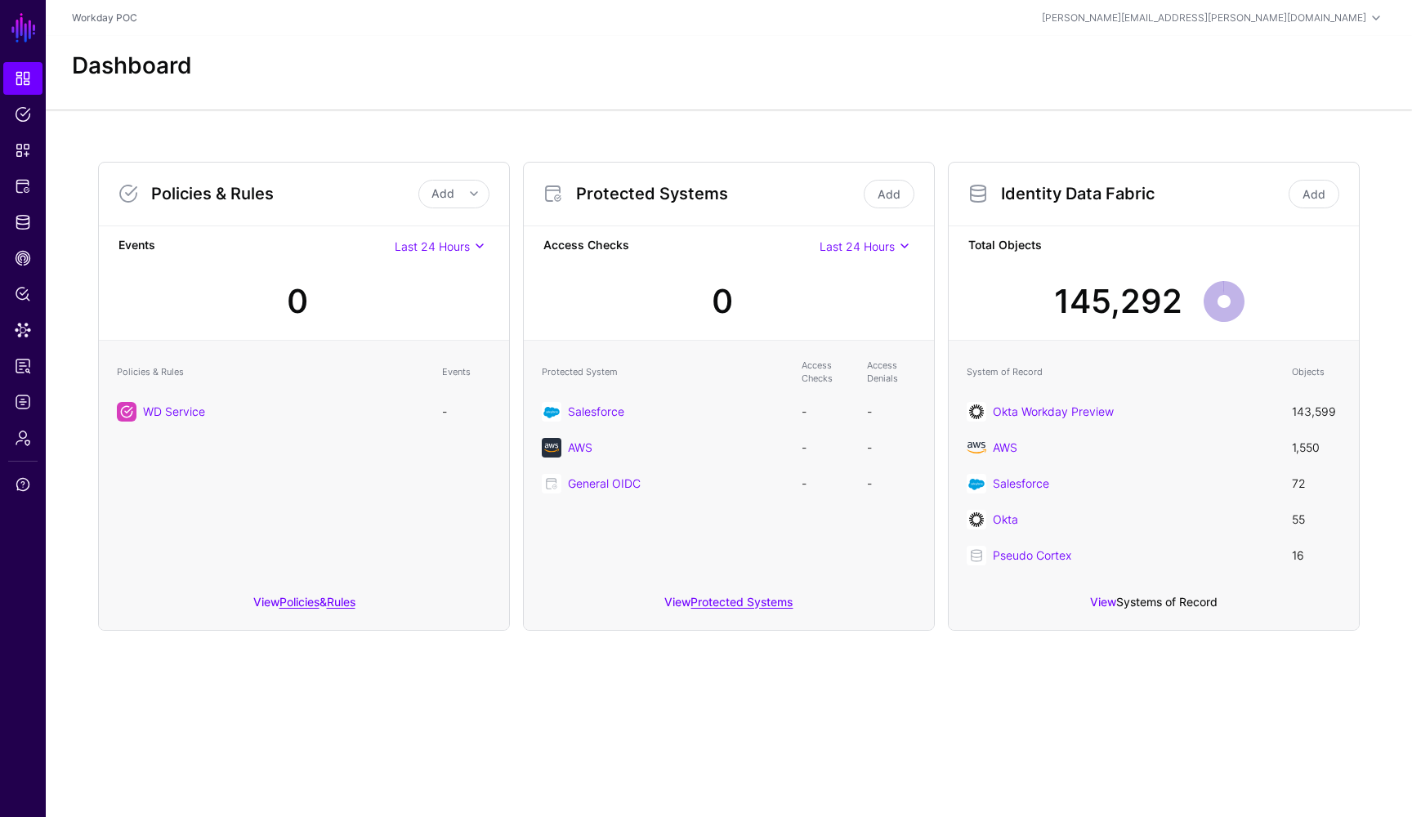
click at [1136, 605] on link "Systems of Record" at bounding box center [1166, 602] width 101 height 14
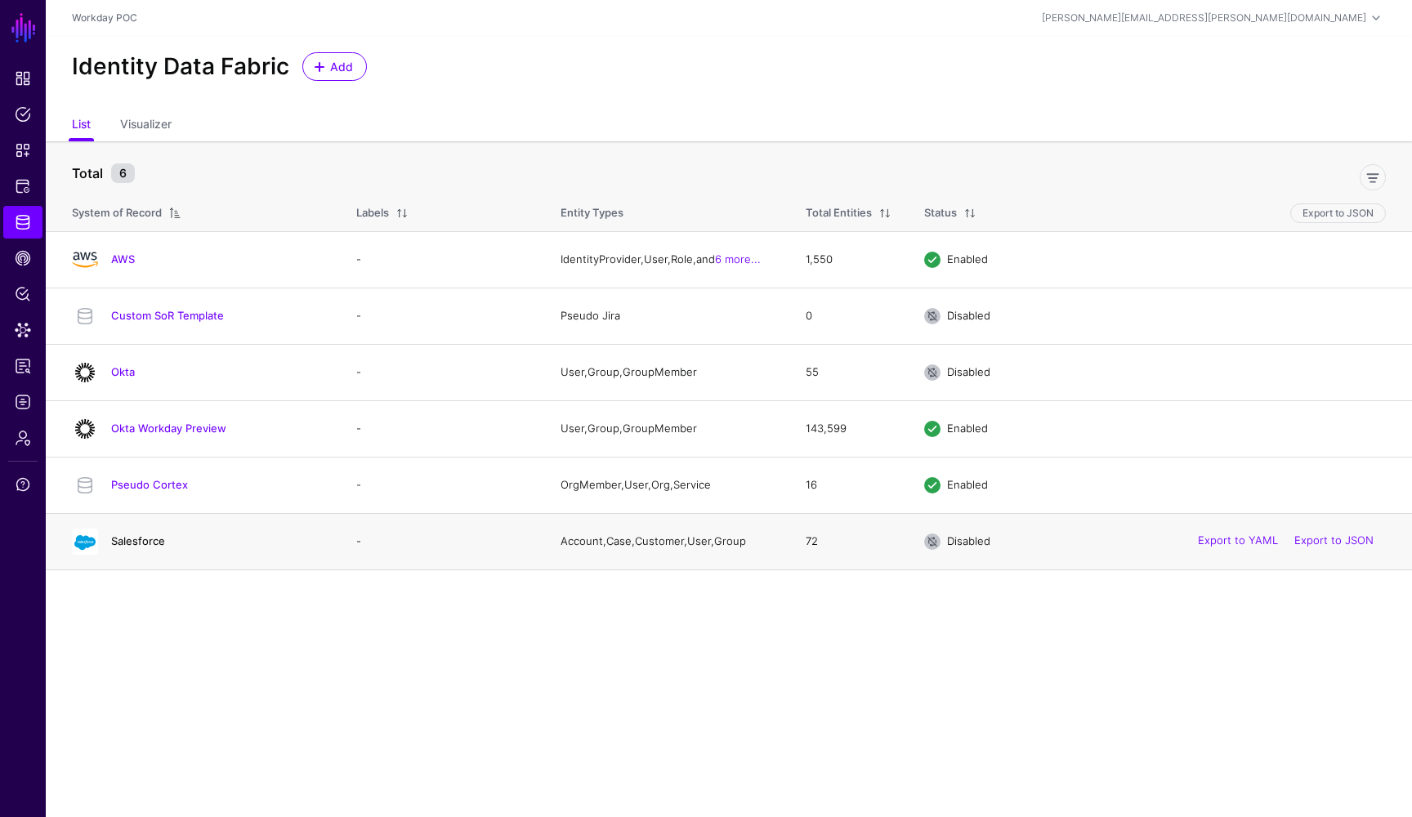
click at [157, 548] on link "Salesforce" at bounding box center [138, 541] width 54 height 13
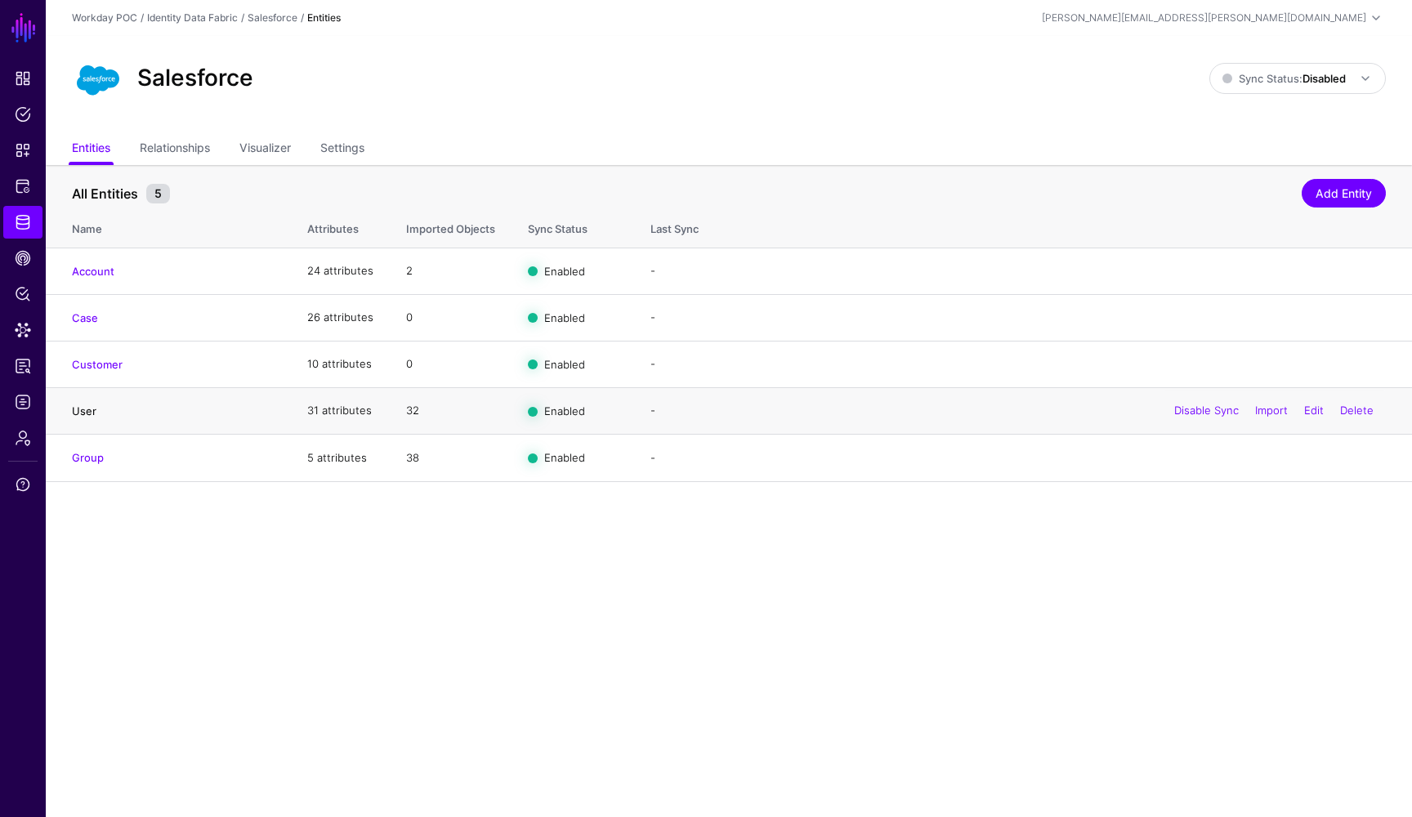
click at [84, 413] on link "User" at bounding box center [84, 411] width 25 height 13
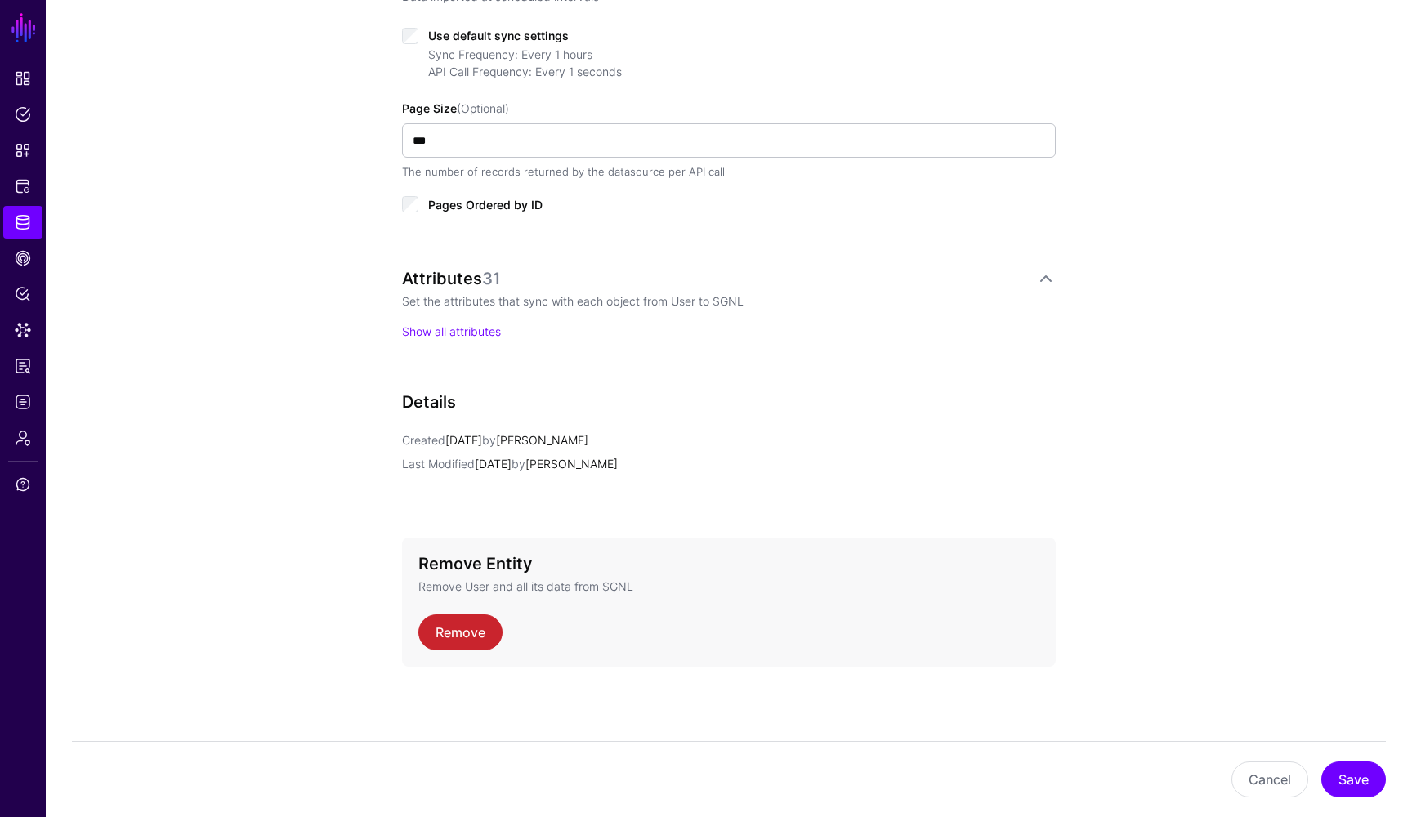
scroll to position [876, 0]
click at [436, 333] on link "Show all attributes" at bounding box center [451, 332] width 99 height 14
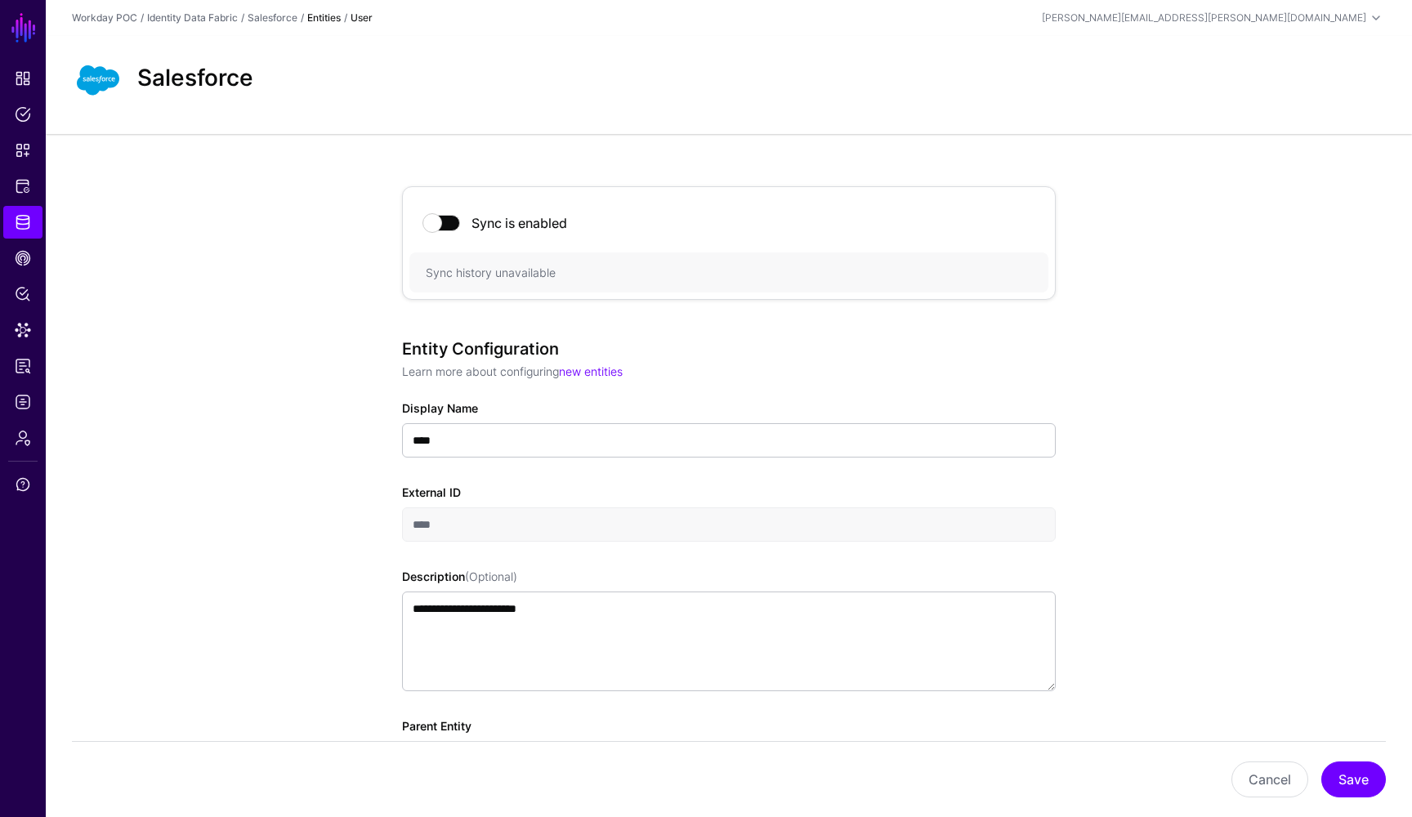
scroll to position [0, 0]
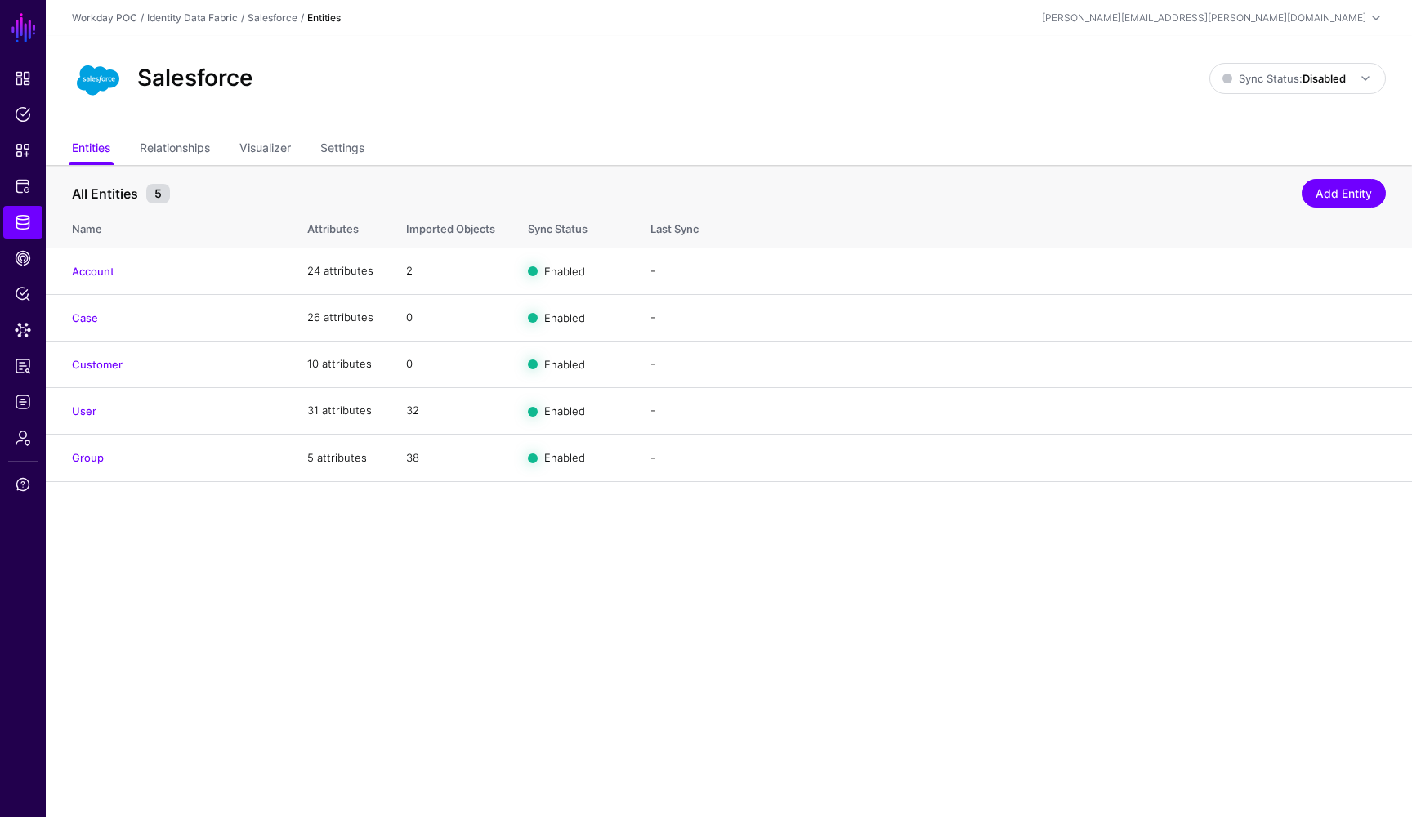
click at [560, 614] on main "SGNL Dashboard Policies Snippets Protected Systems Identity Data Fabric CAEP Hu…" at bounding box center [706, 408] width 1412 height 817
